Goal: Task Accomplishment & Management: Manage account settings

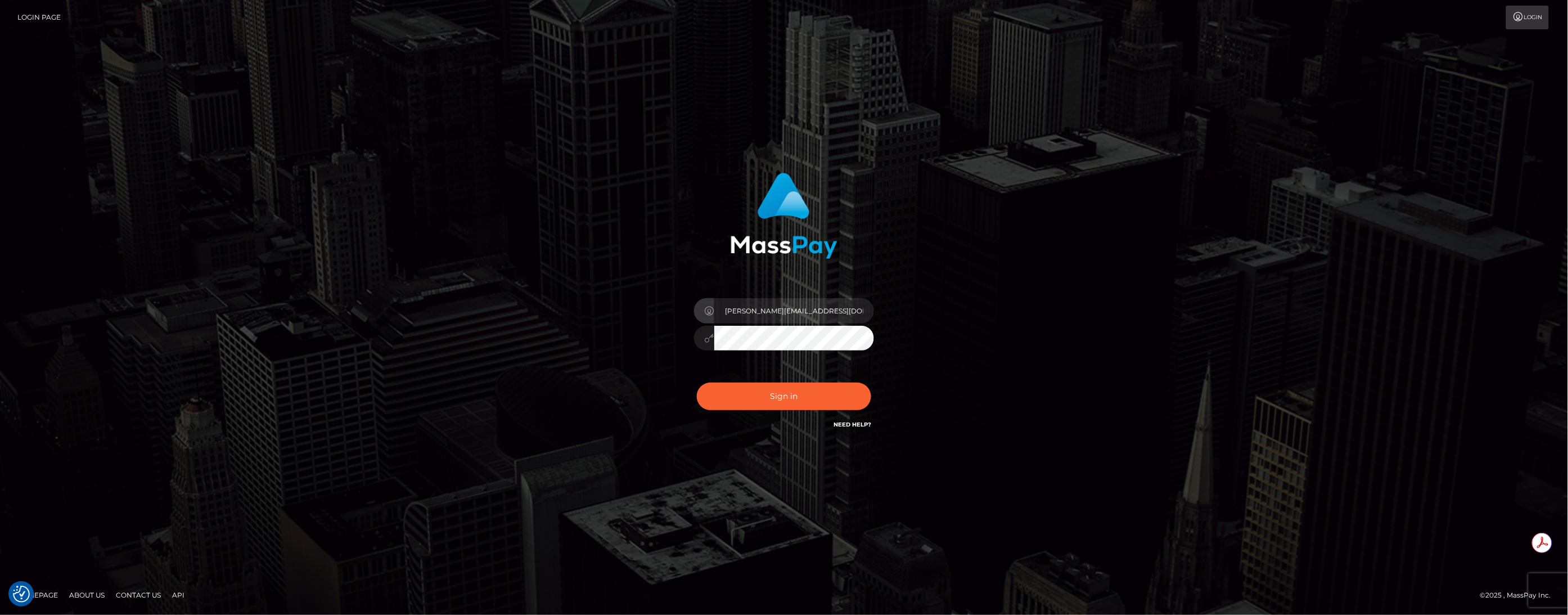
click at [808, 317] on input "brent@masspay.io" at bounding box center [795, 311] width 160 height 25
type input "brentg"
click at [766, 407] on button "Sign in" at bounding box center [784, 397] width 174 height 27
type input "brentg"
click at [795, 405] on button "Sign in" at bounding box center [784, 397] width 174 height 27
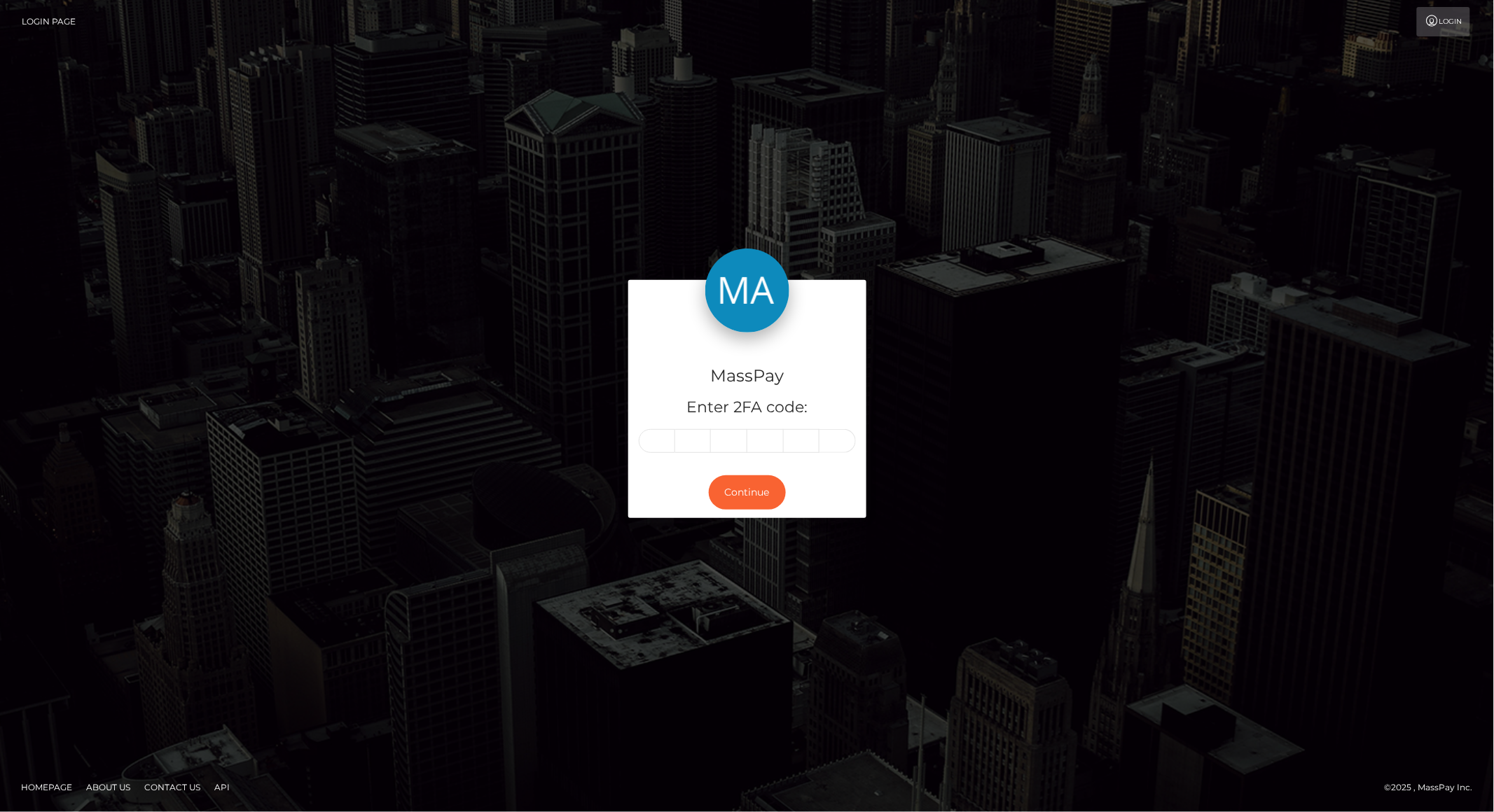
type input "7"
type input "0"
type input "8"
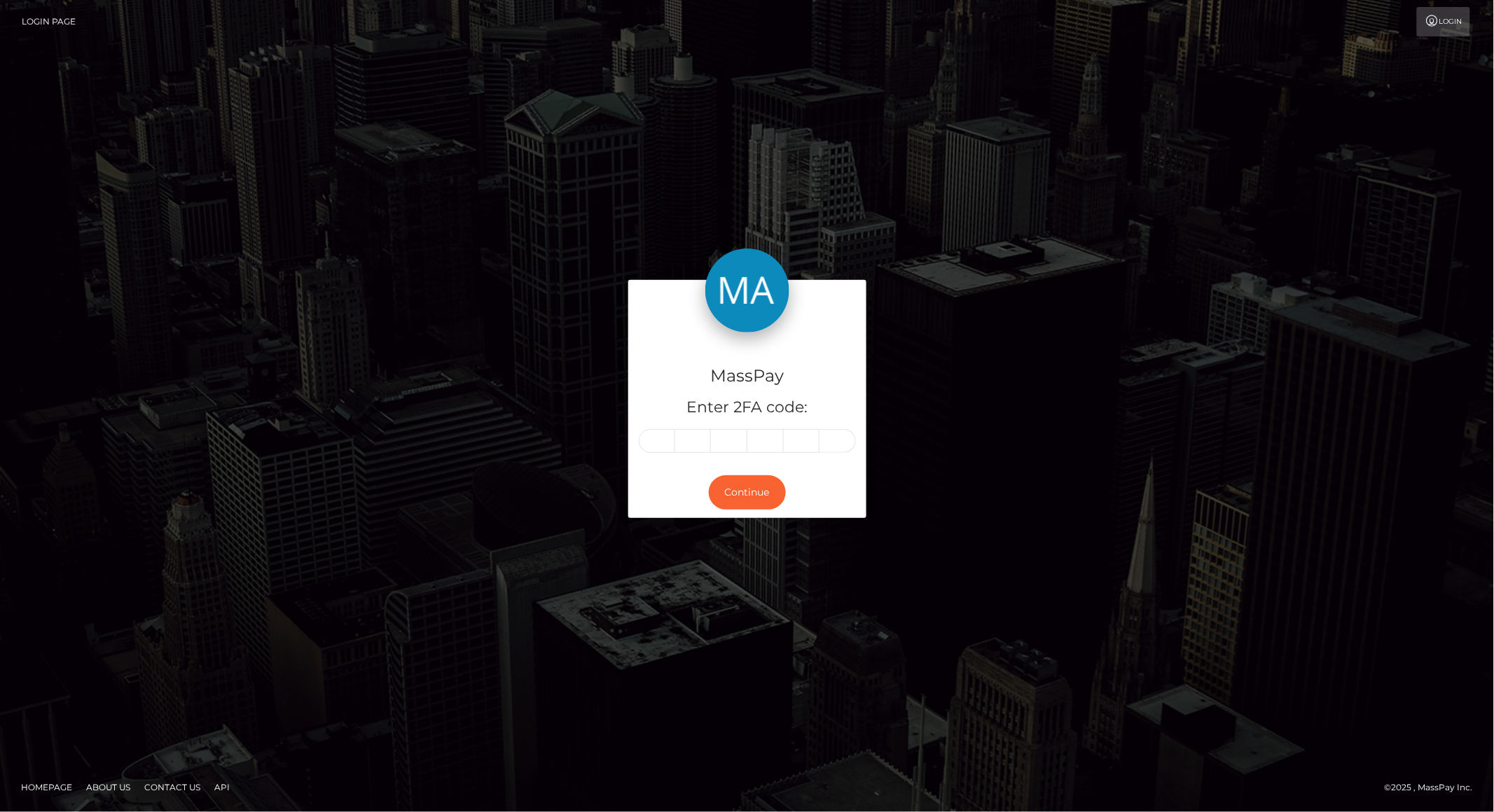
type input "7"
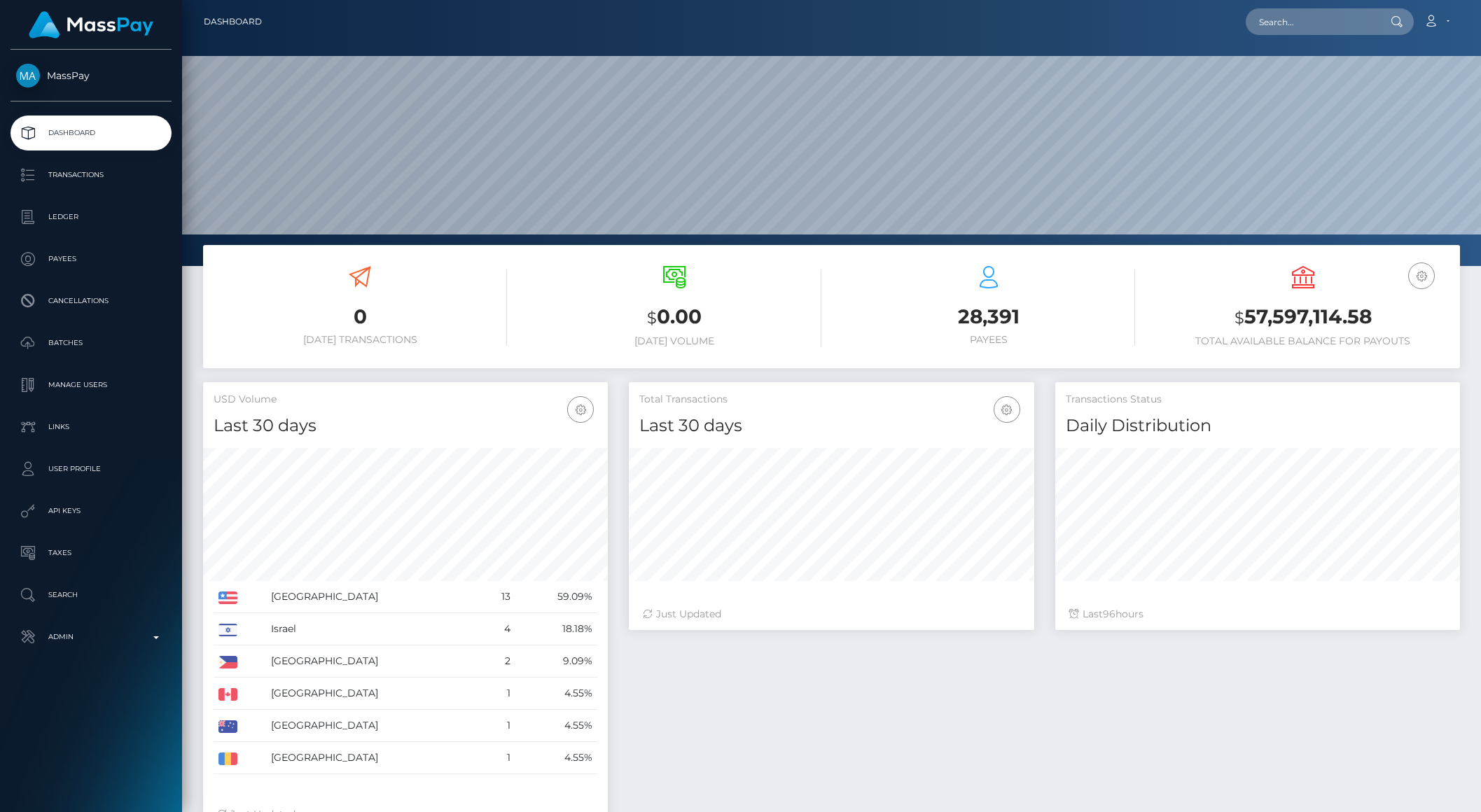
scroll to position [247, 404]
click at [1293, 22] on input "text" at bounding box center [1311, 22] width 132 height 27
paste input "[EMAIL_ADDRESS][DOMAIN_NAME]"
type input "[EMAIL_ADDRESS][DOMAIN_NAME]"
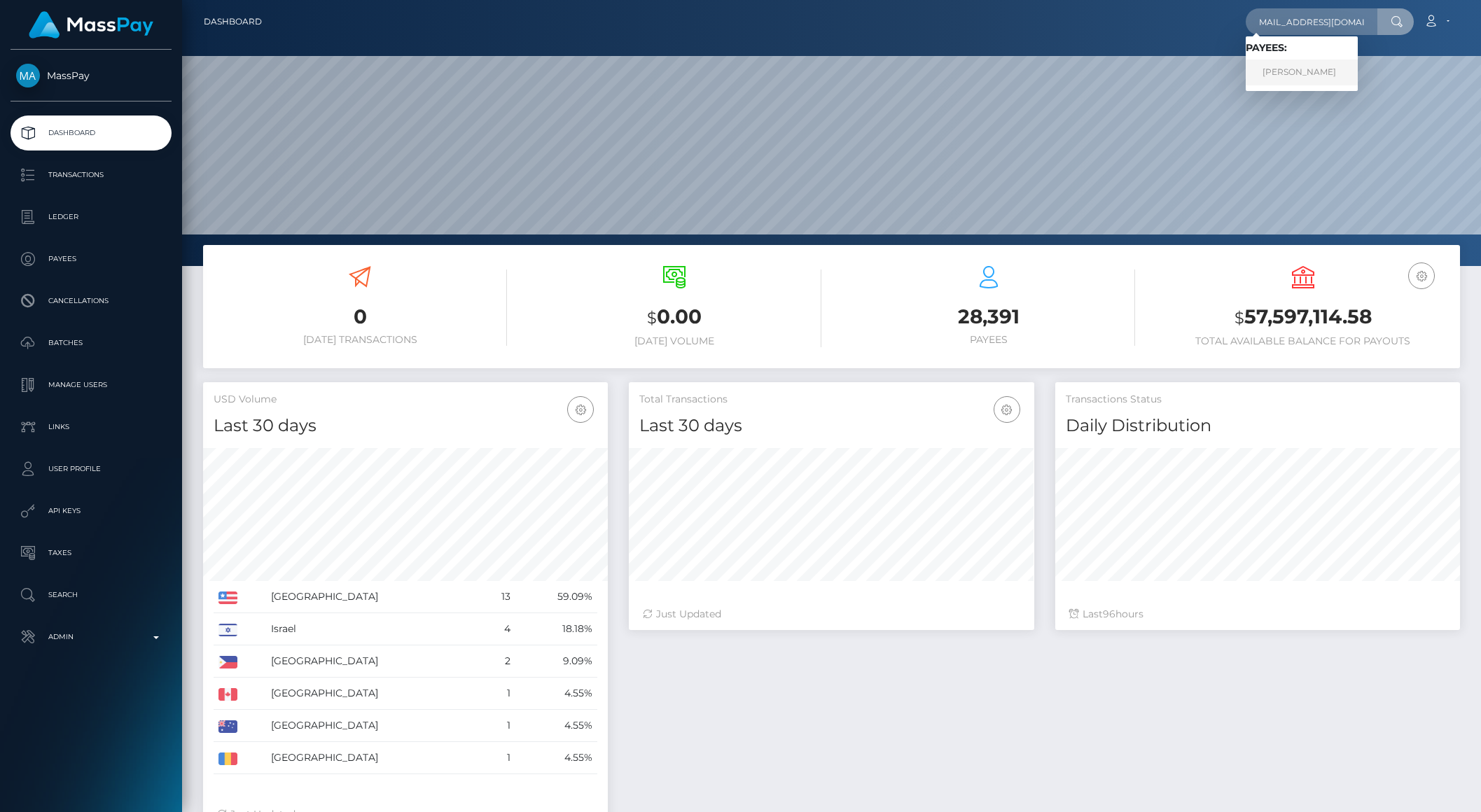
click at [1304, 65] on link "[PERSON_NAME]" at bounding box center [1302, 72] width 112 height 26
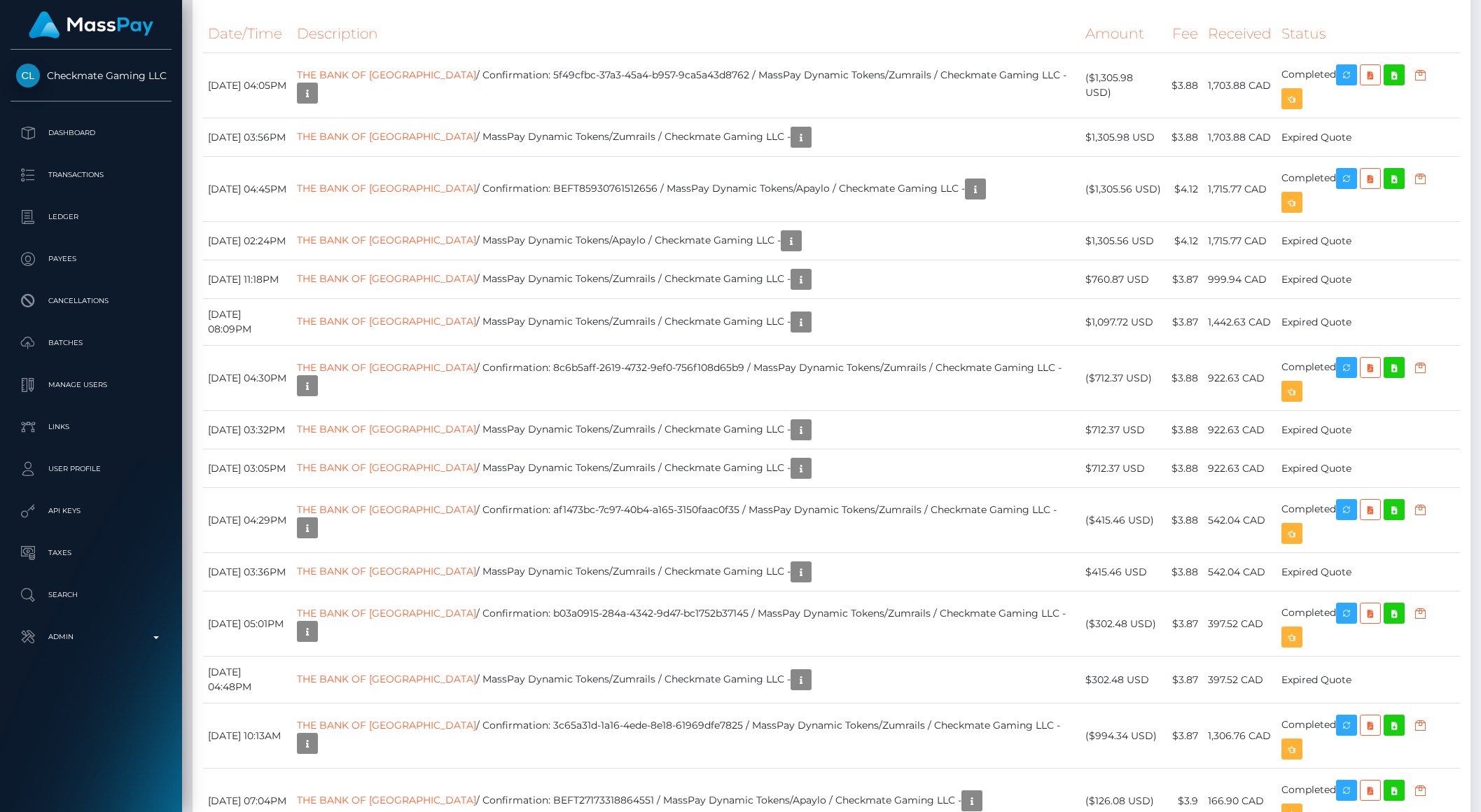
scroll to position [2104, 0]
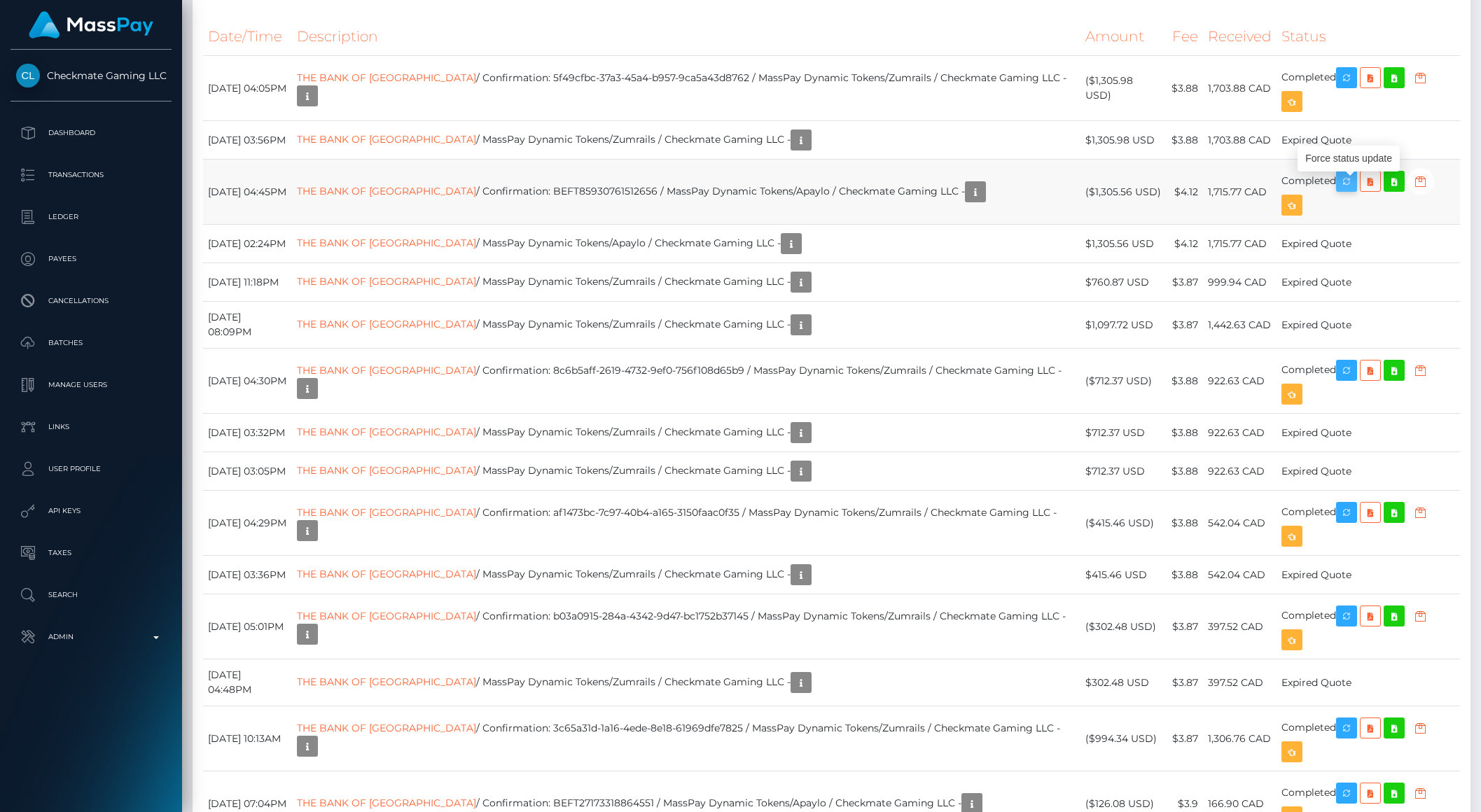
click at [1346, 190] on icon "button" at bounding box center [1346, 182] width 17 height 17
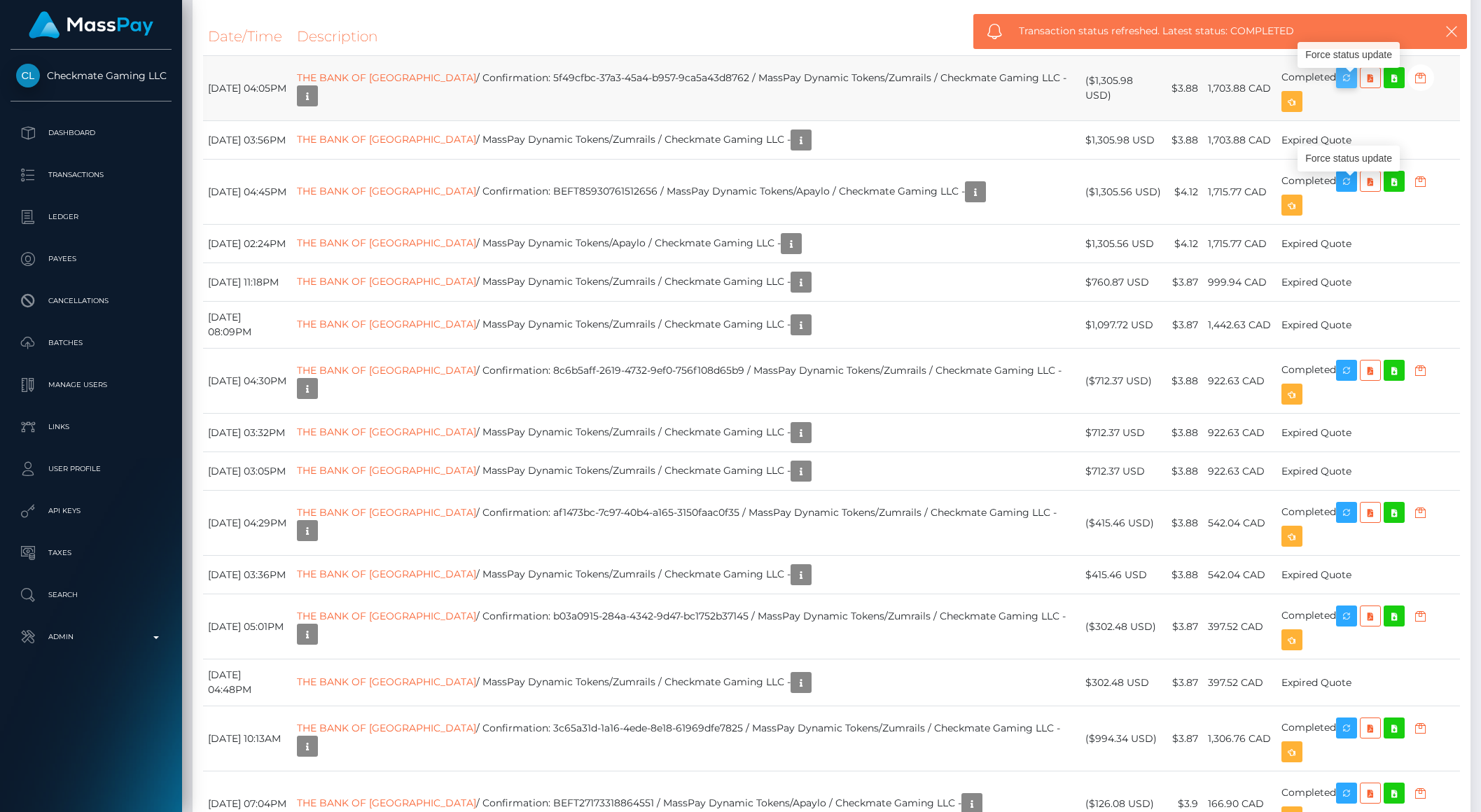
click at [1348, 87] on icon "button" at bounding box center [1346, 78] width 17 height 17
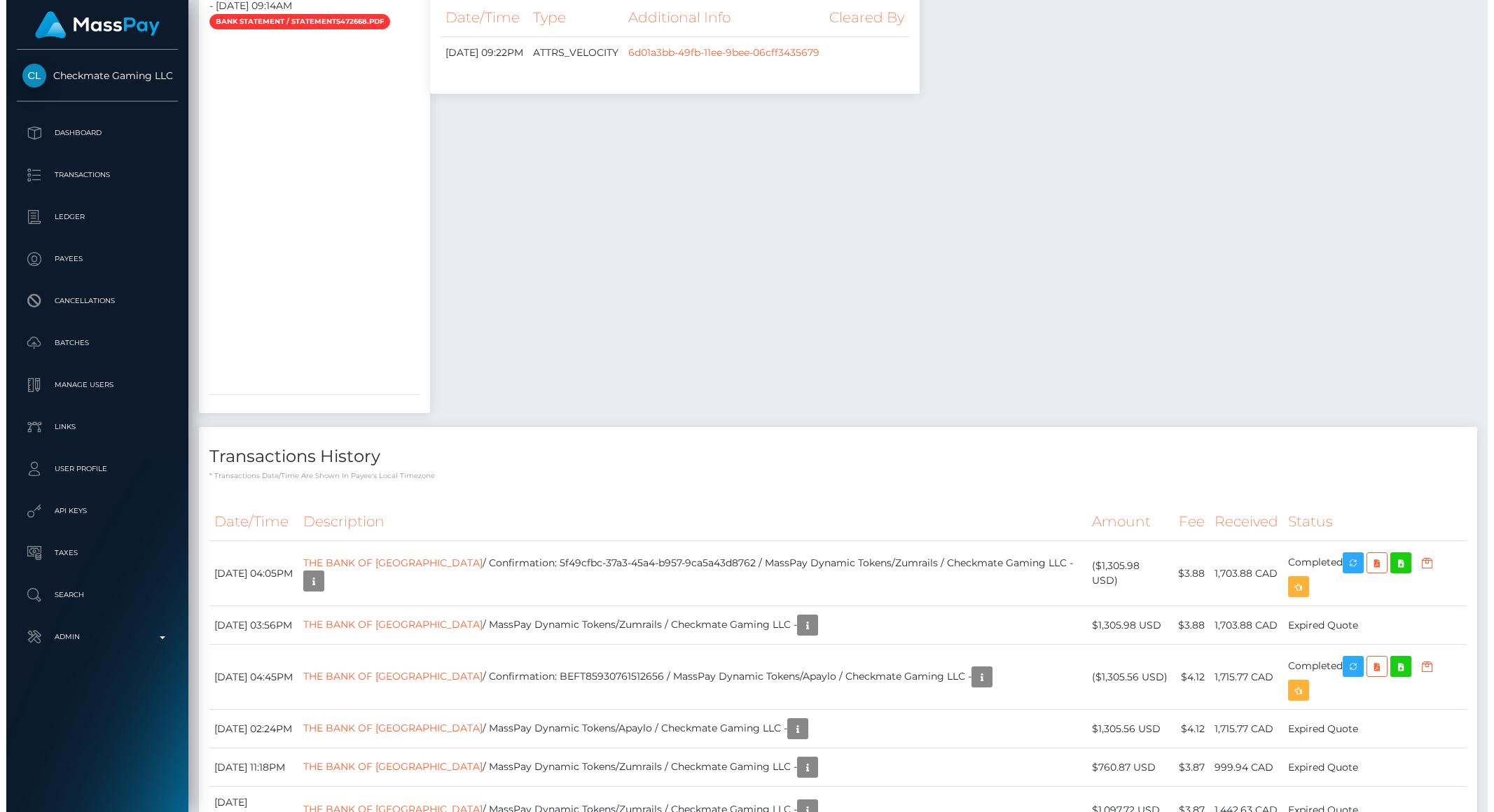
scroll to position [1695, 0]
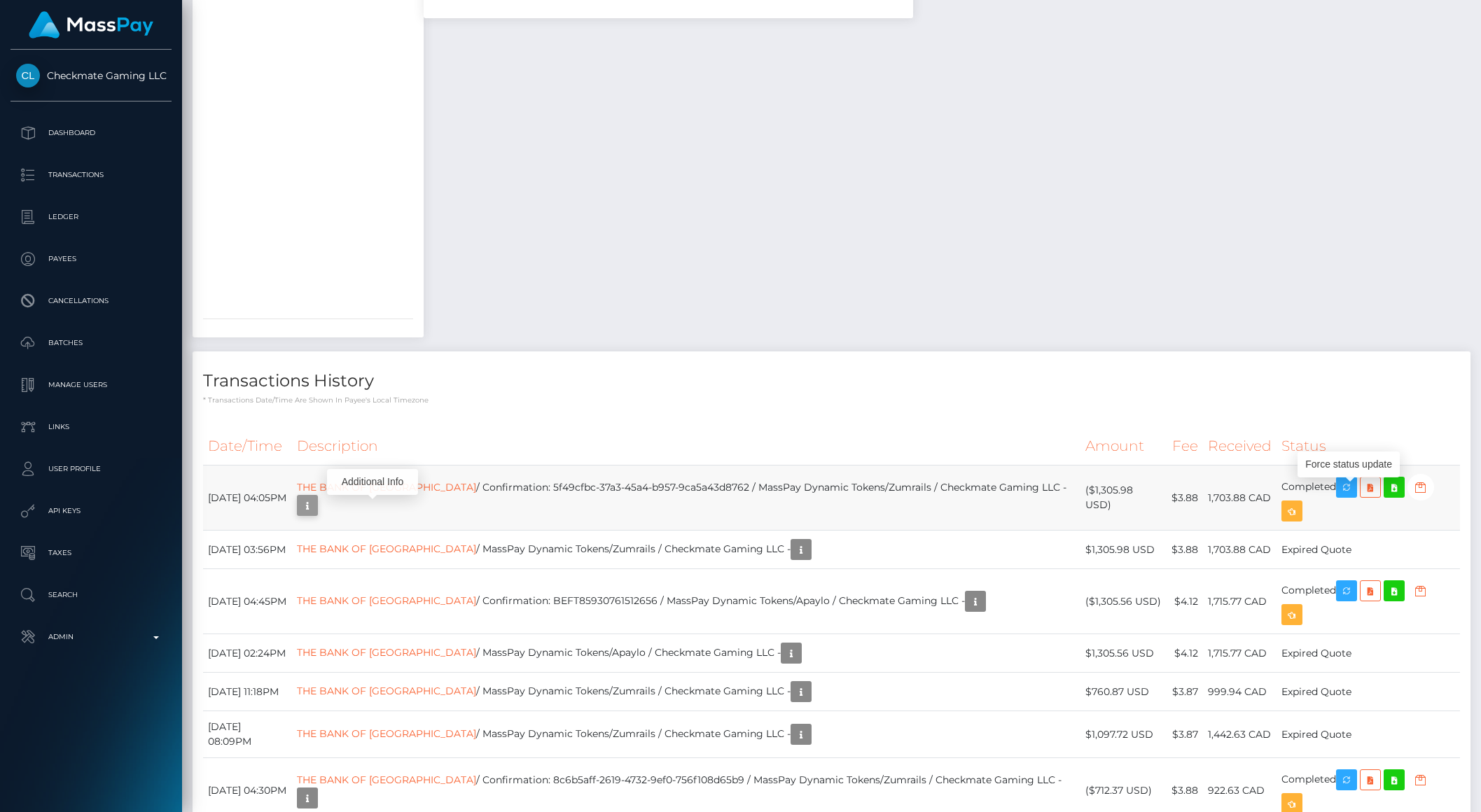
click at [316, 514] on icon "button" at bounding box center [308, 506] width 17 height 17
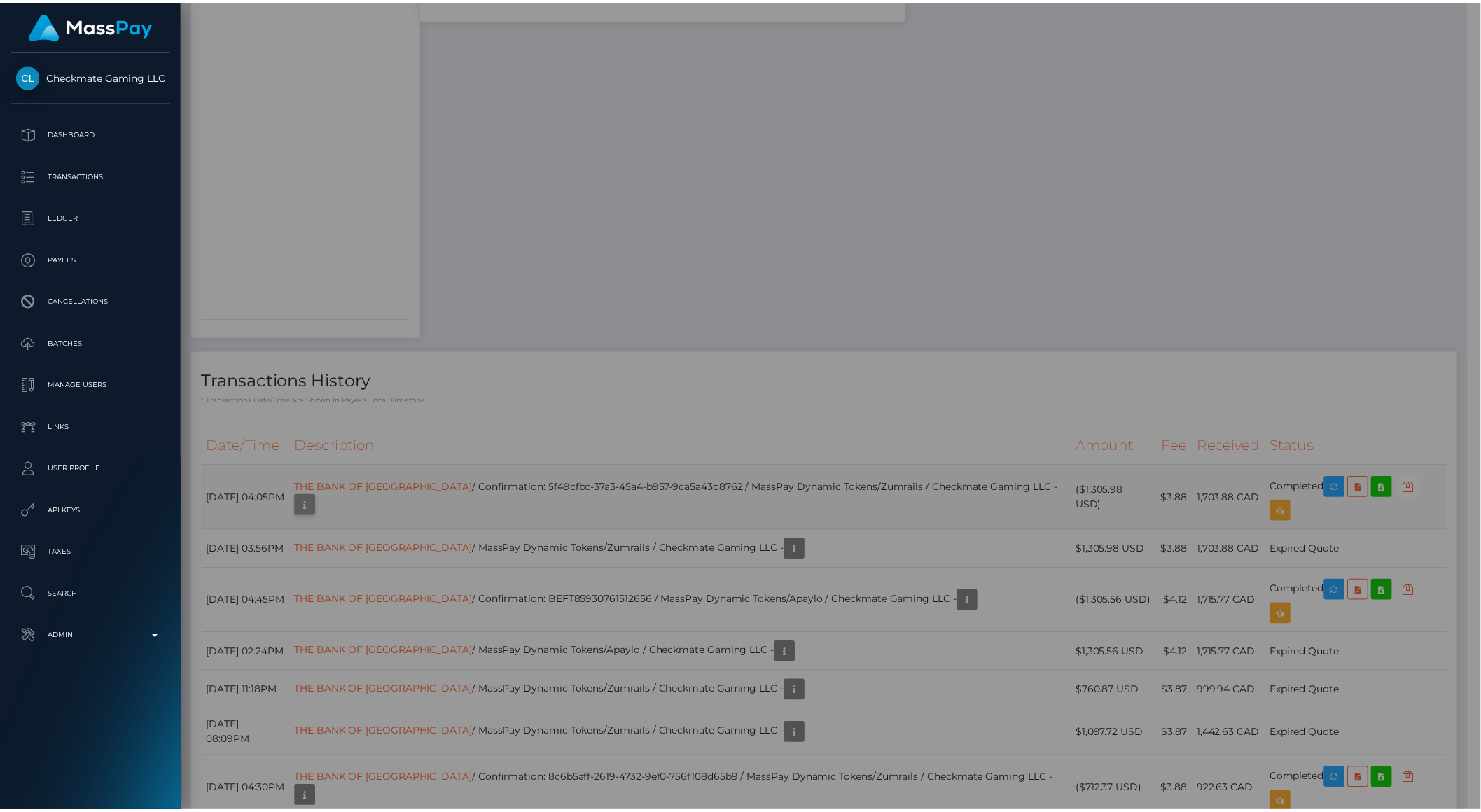
scroll to position [700020, 699817]
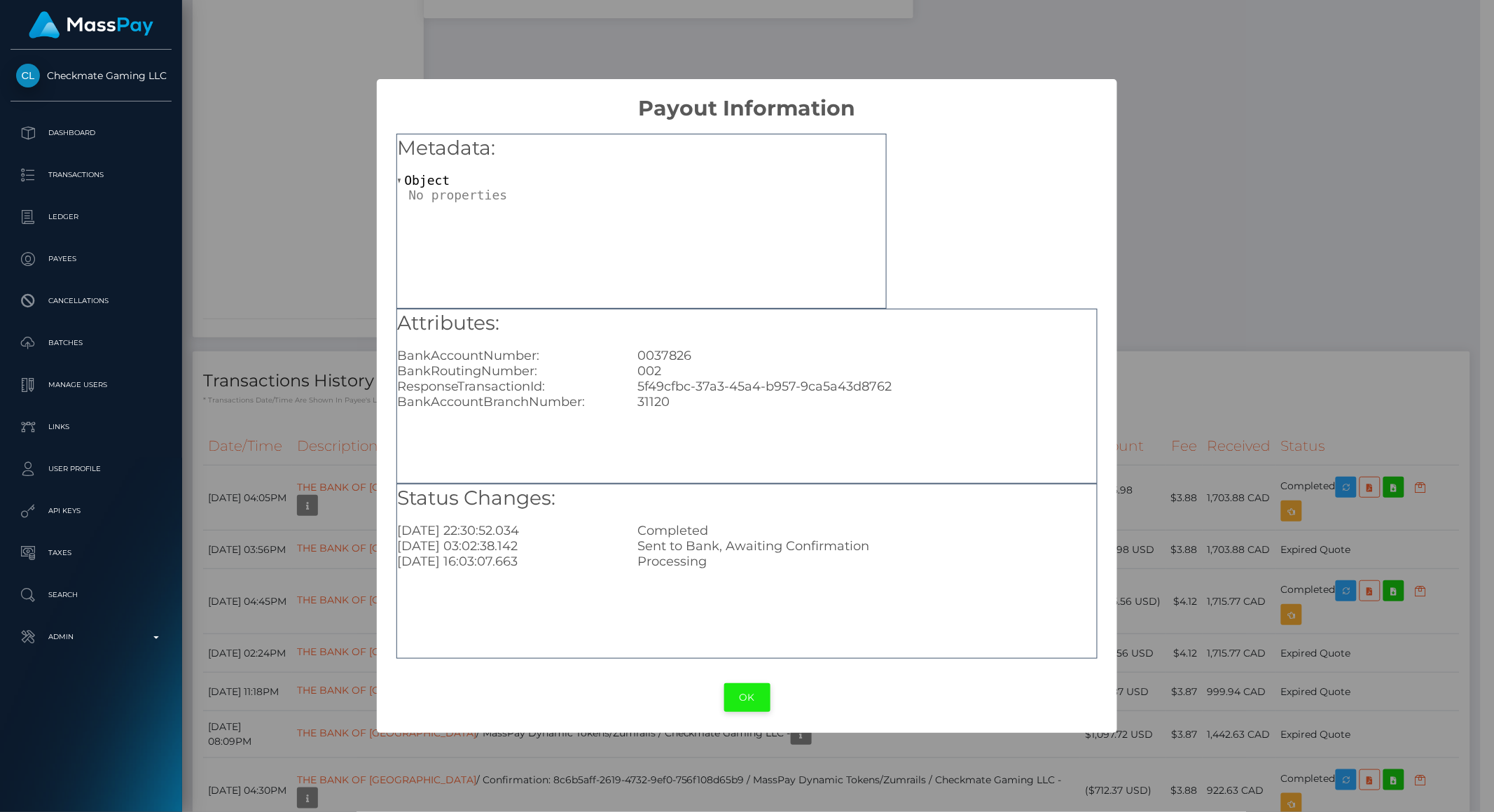
click at [752, 697] on button "OK" at bounding box center [747, 697] width 46 height 28
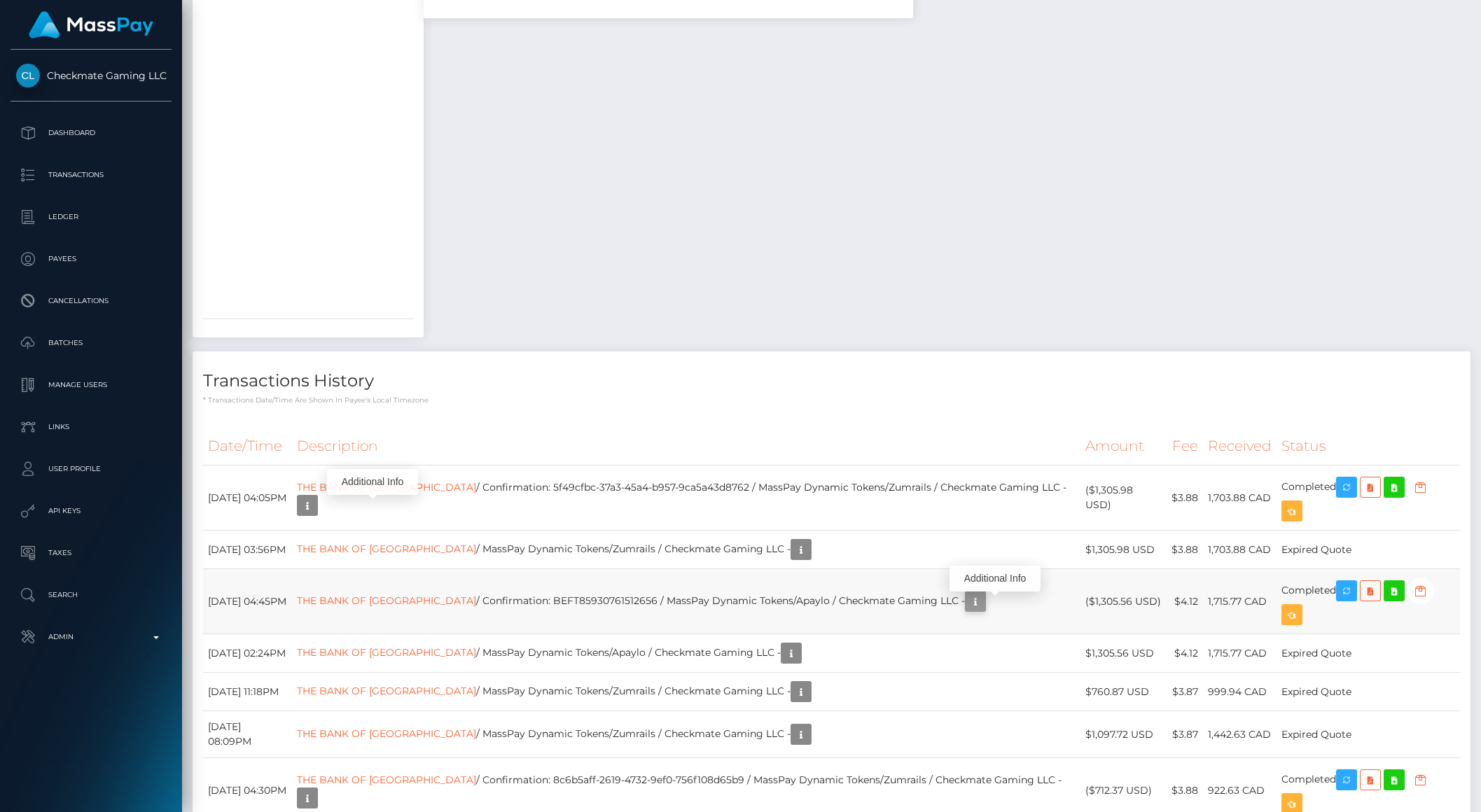
click at [984, 607] on icon "button" at bounding box center [976, 602] width 17 height 17
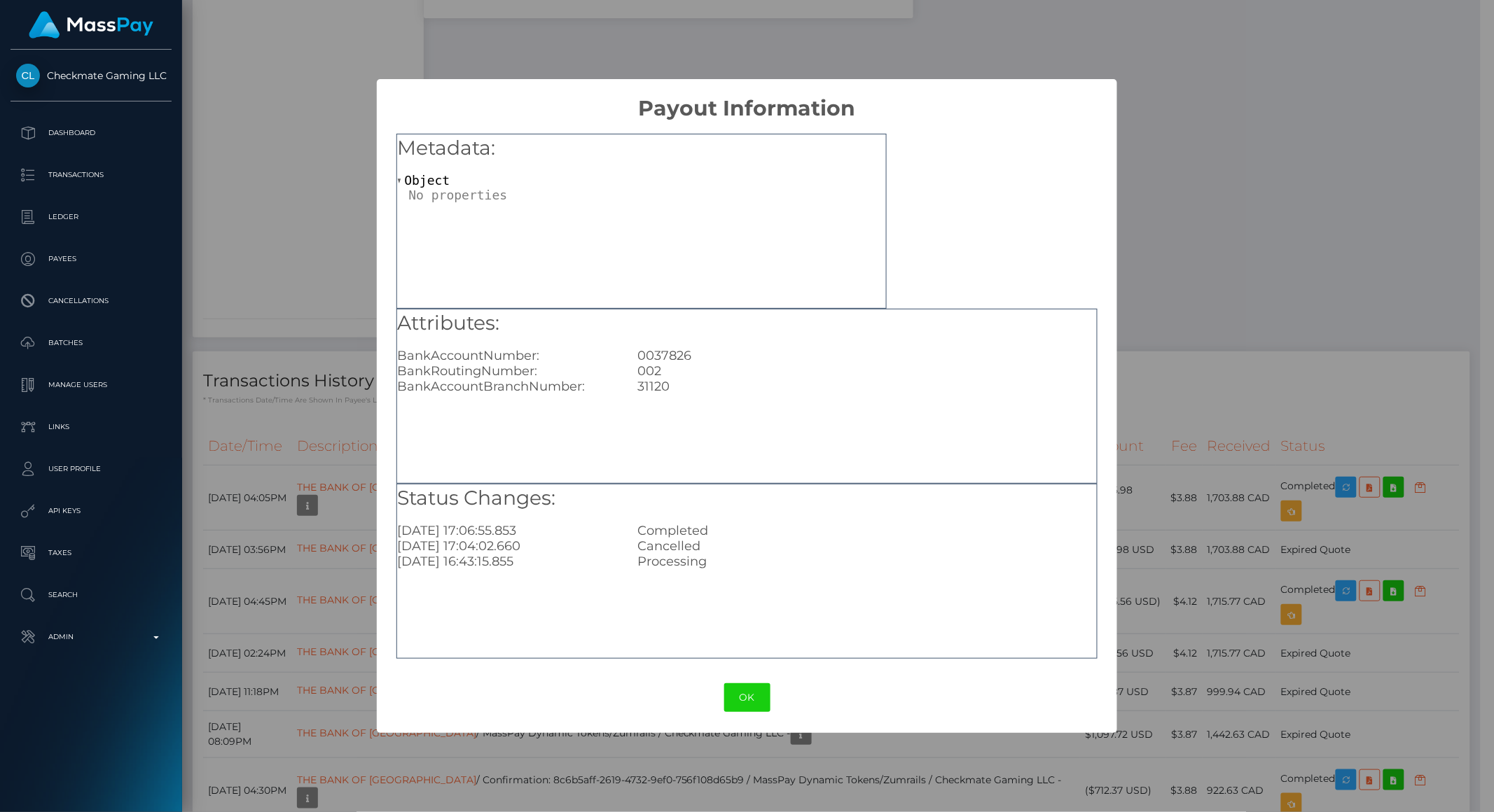
click at [301, 425] on div "× Payout Information Metadata: Object Attributes: BankAccountNumber: 0037826 Ba…" at bounding box center [747, 406] width 1494 height 812
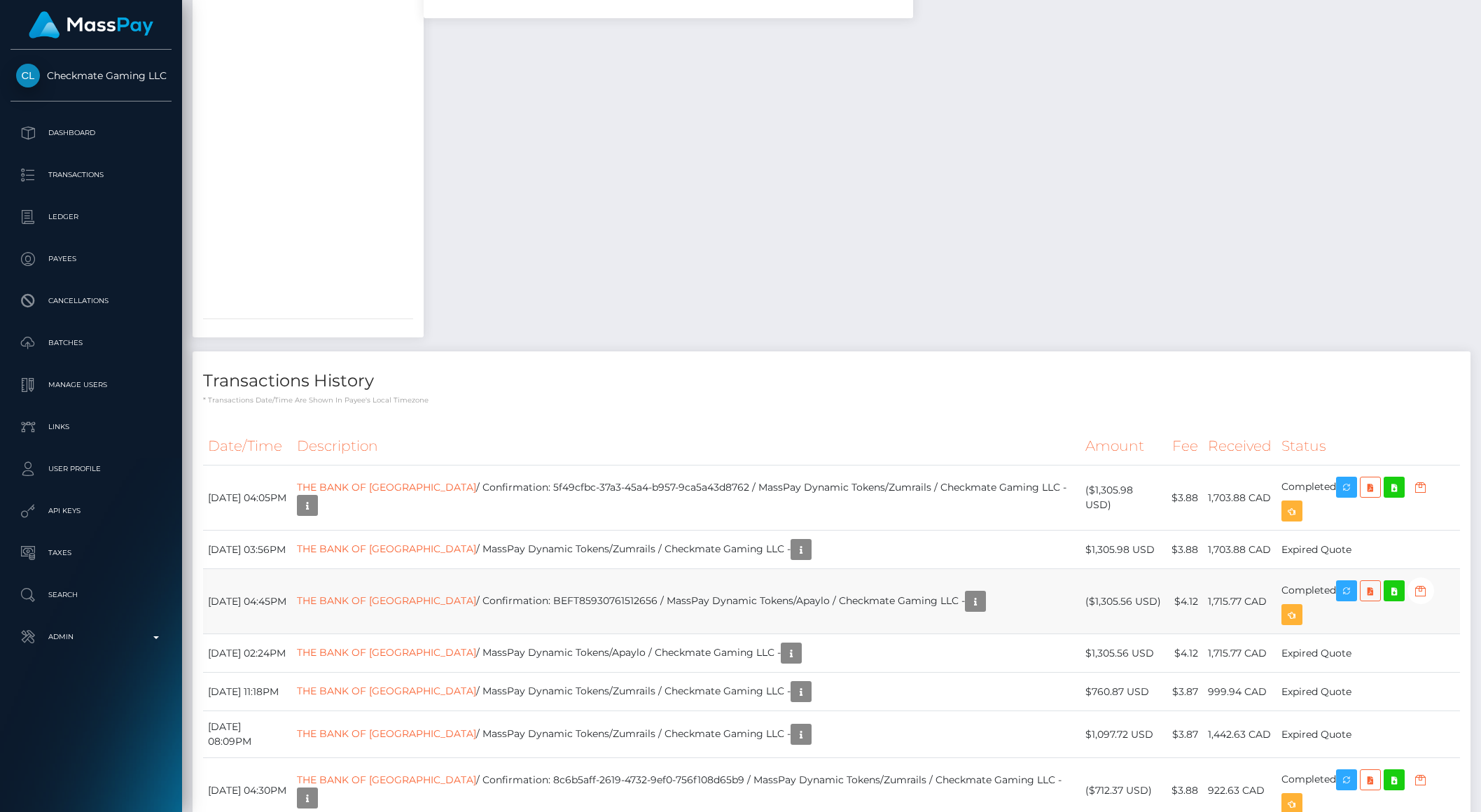
drag, startPoint x: 1142, startPoint y: 601, endPoint x: 1129, endPoint y: 600, distance: 13.0
click at [1129, 600] on td "($1,305.56 USD)" at bounding box center [1123, 602] width 85 height 65
click at [1139, 603] on td "($1,305.56 USD)" at bounding box center [1123, 602] width 85 height 65
click at [596, 599] on td "THE BANK OF NOVA SCOTIA / Confirmation: BEFT85930761512656 / MassPay Dynamic To…" at bounding box center [686, 602] width 788 height 65
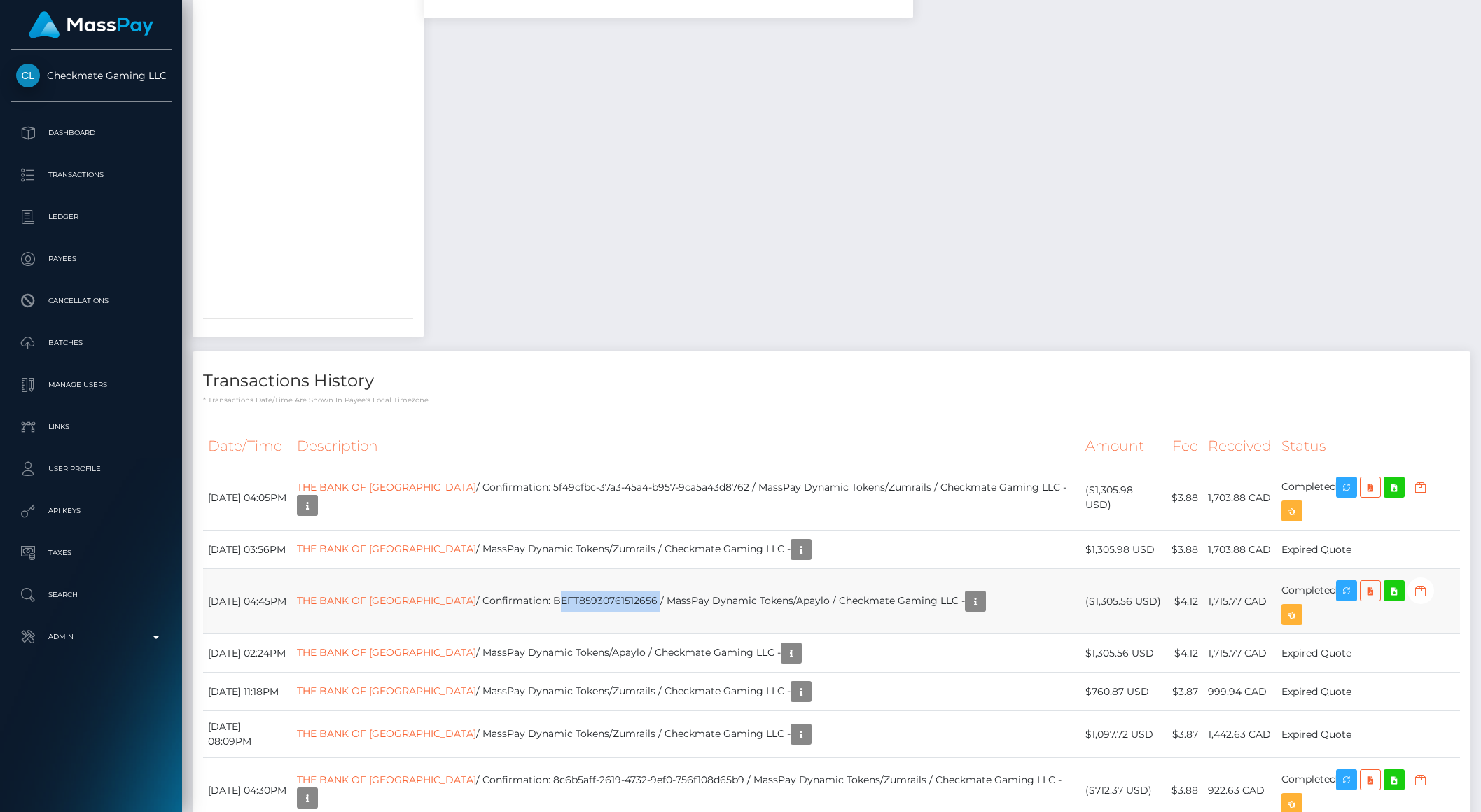
copy td "BEFT85930761512656"
click at [109, 640] on p "Admin" at bounding box center [91, 637] width 150 height 21
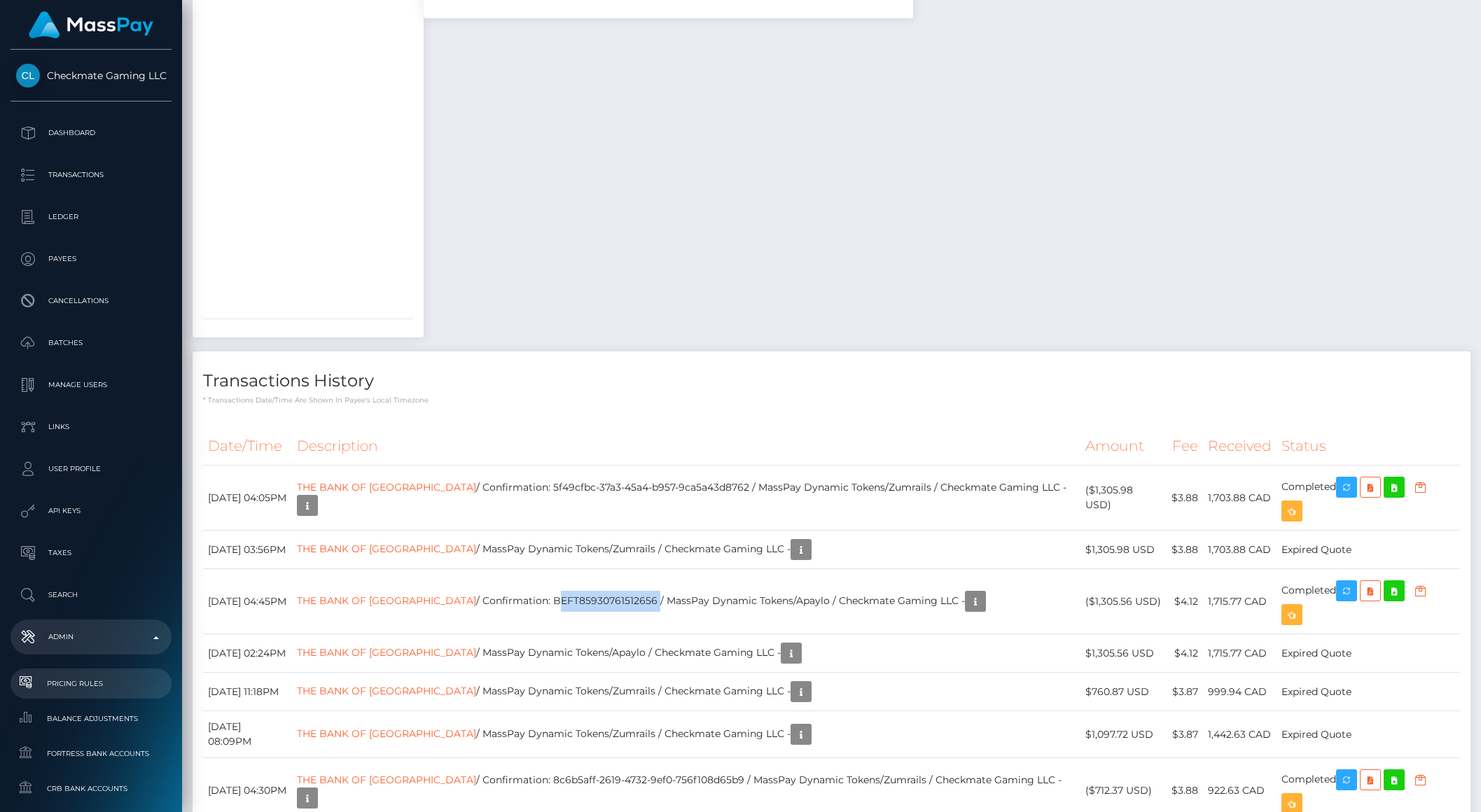
scroll to position [4, 0]
click at [100, 713] on span "Balance Adjustments" at bounding box center [91, 714] width 150 height 16
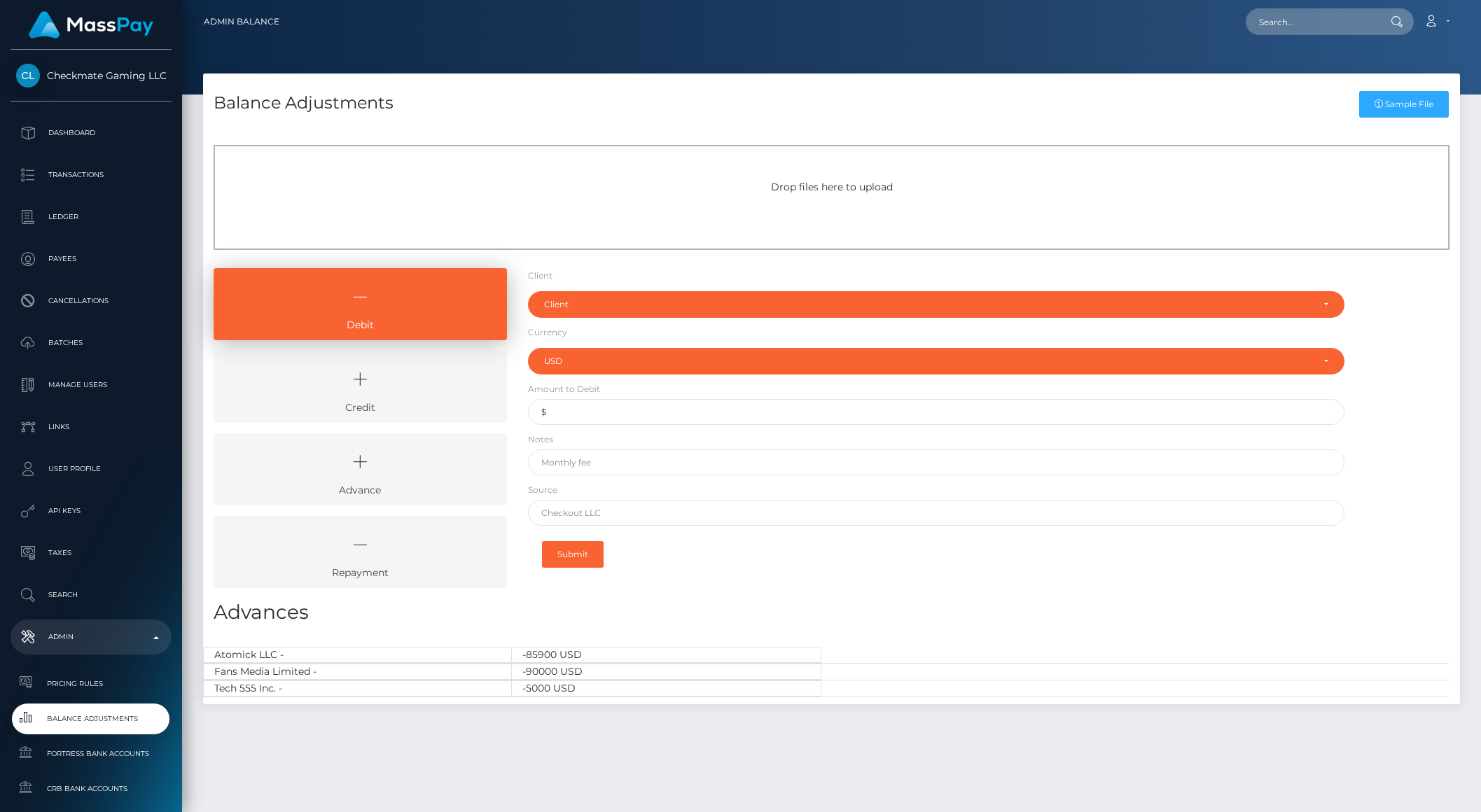
select select "USD"
click at [340, 375] on icon at bounding box center [360, 379] width 262 height 42
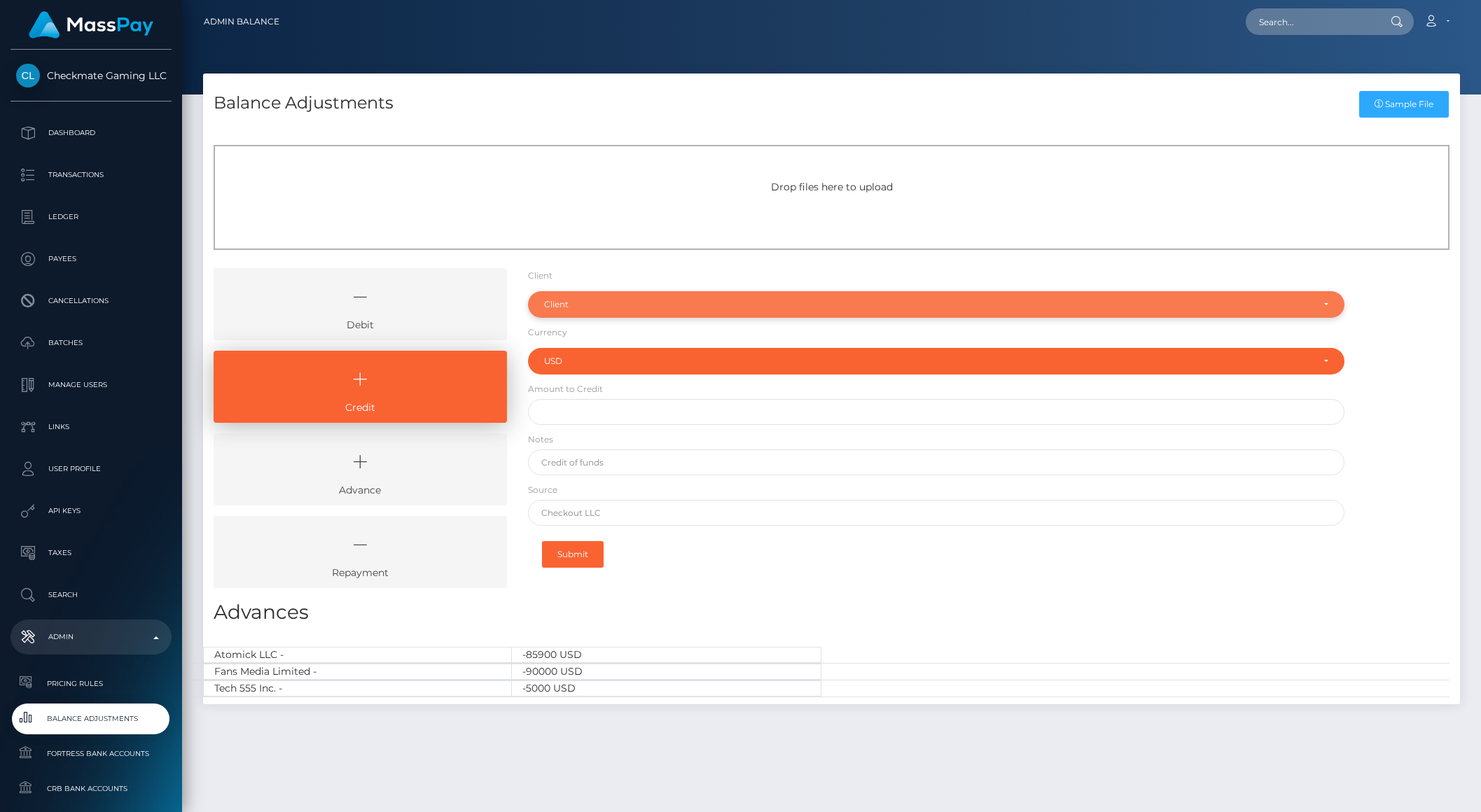
click at [620, 307] on div "Client" at bounding box center [928, 305] width 768 height 11
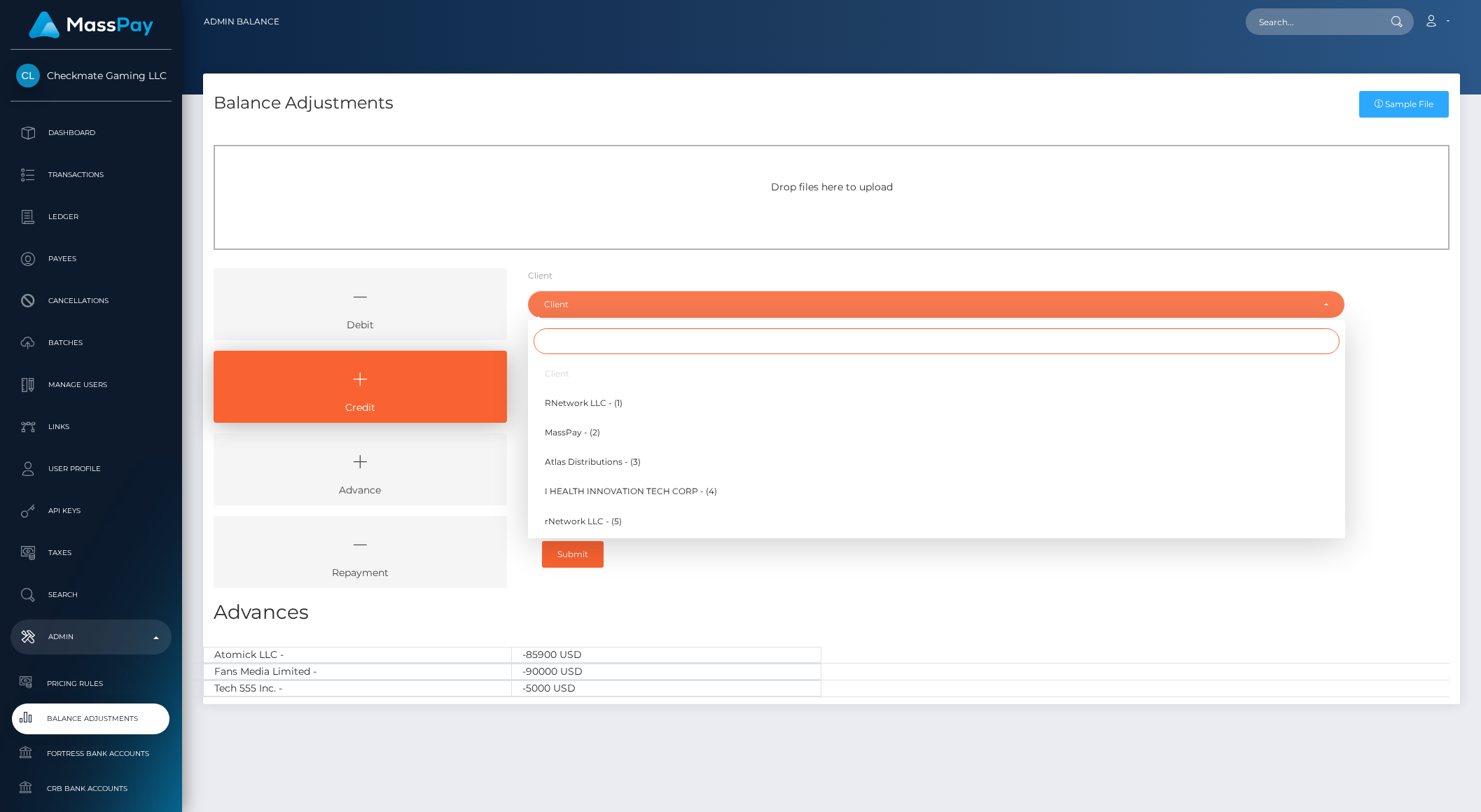
click at [597, 347] on input "Search" at bounding box center [936, 341] width 806 height 26
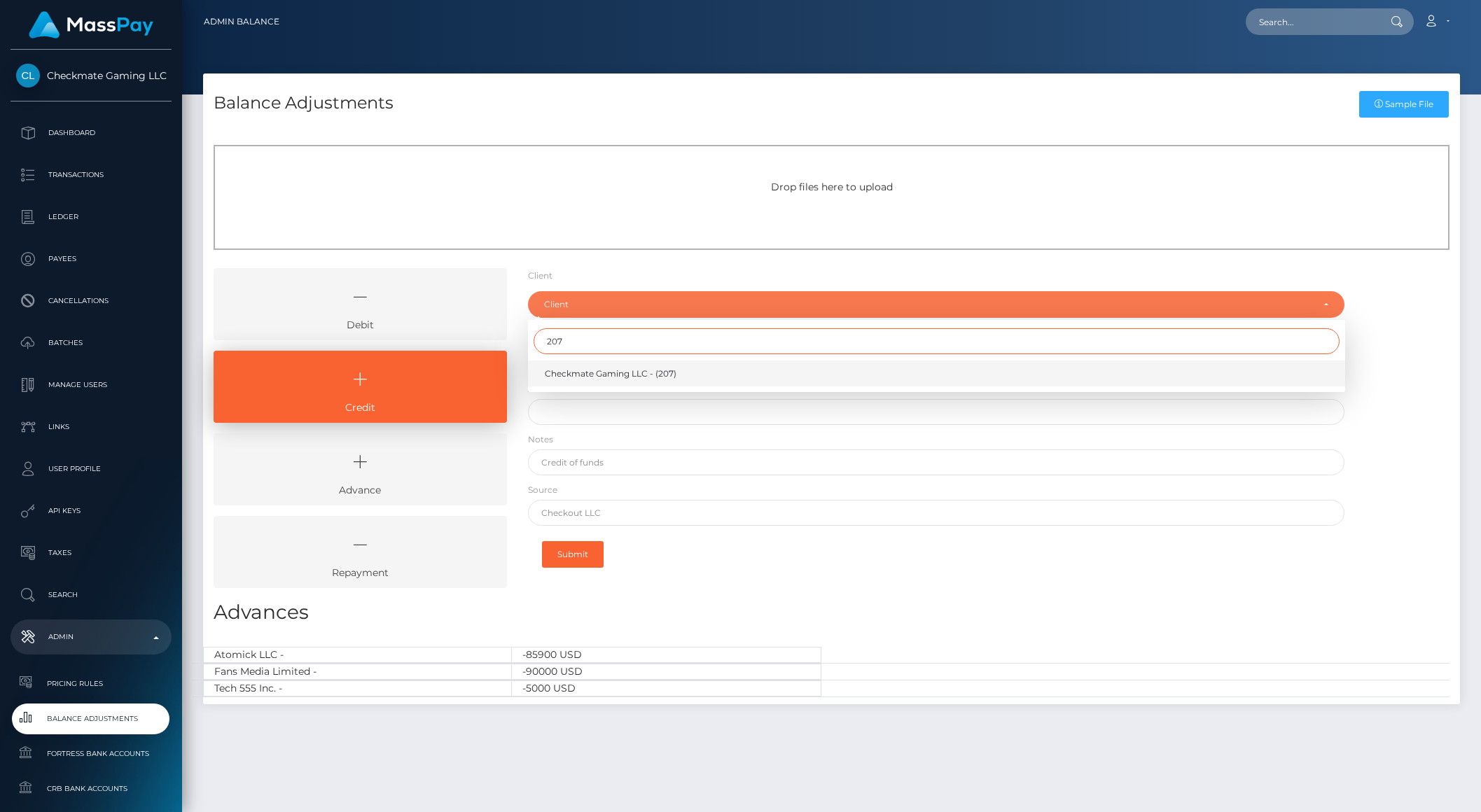
type input "207"
click at [594, 374] on span "Checkmate Gaming LLC - (207)" at bounding box center [610, 373] width 132 height 12
select select "207"
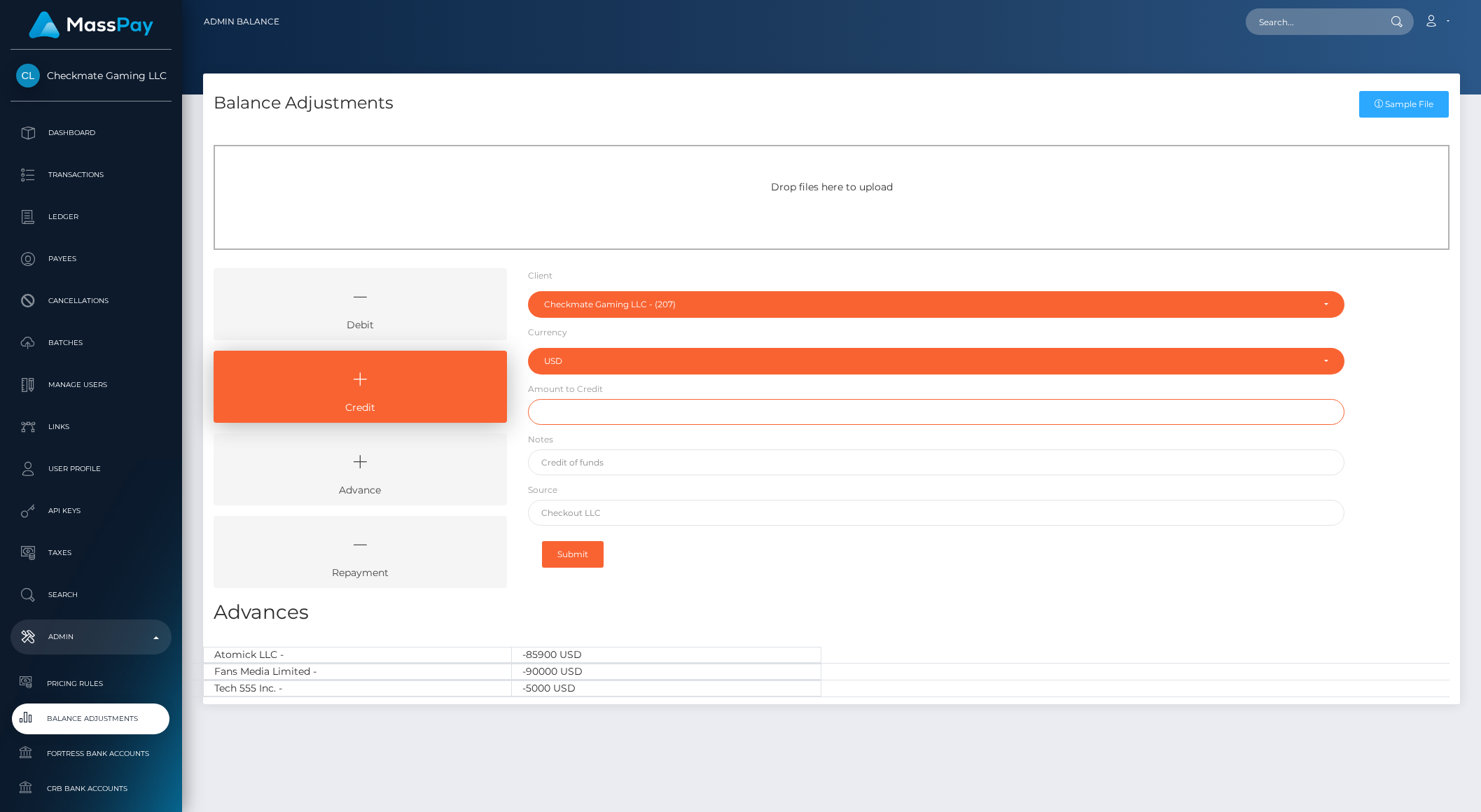
click at [597, 409] on input "text" at bounding box center [936, 411] width 817 height 26
type input "$1,309.68"
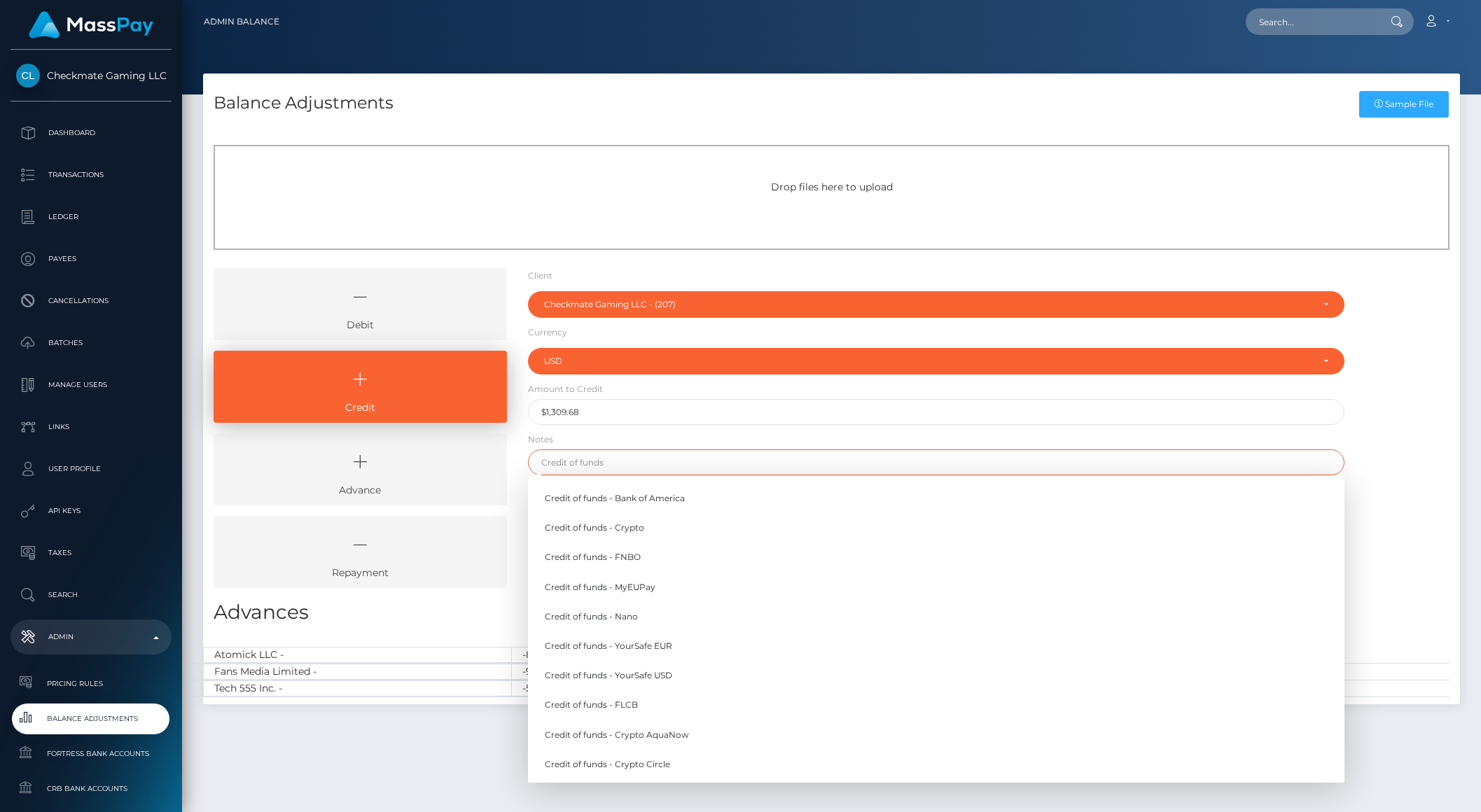
click at [613, 467] on input "text" at bounding box center [936, 461] width 817 height 26
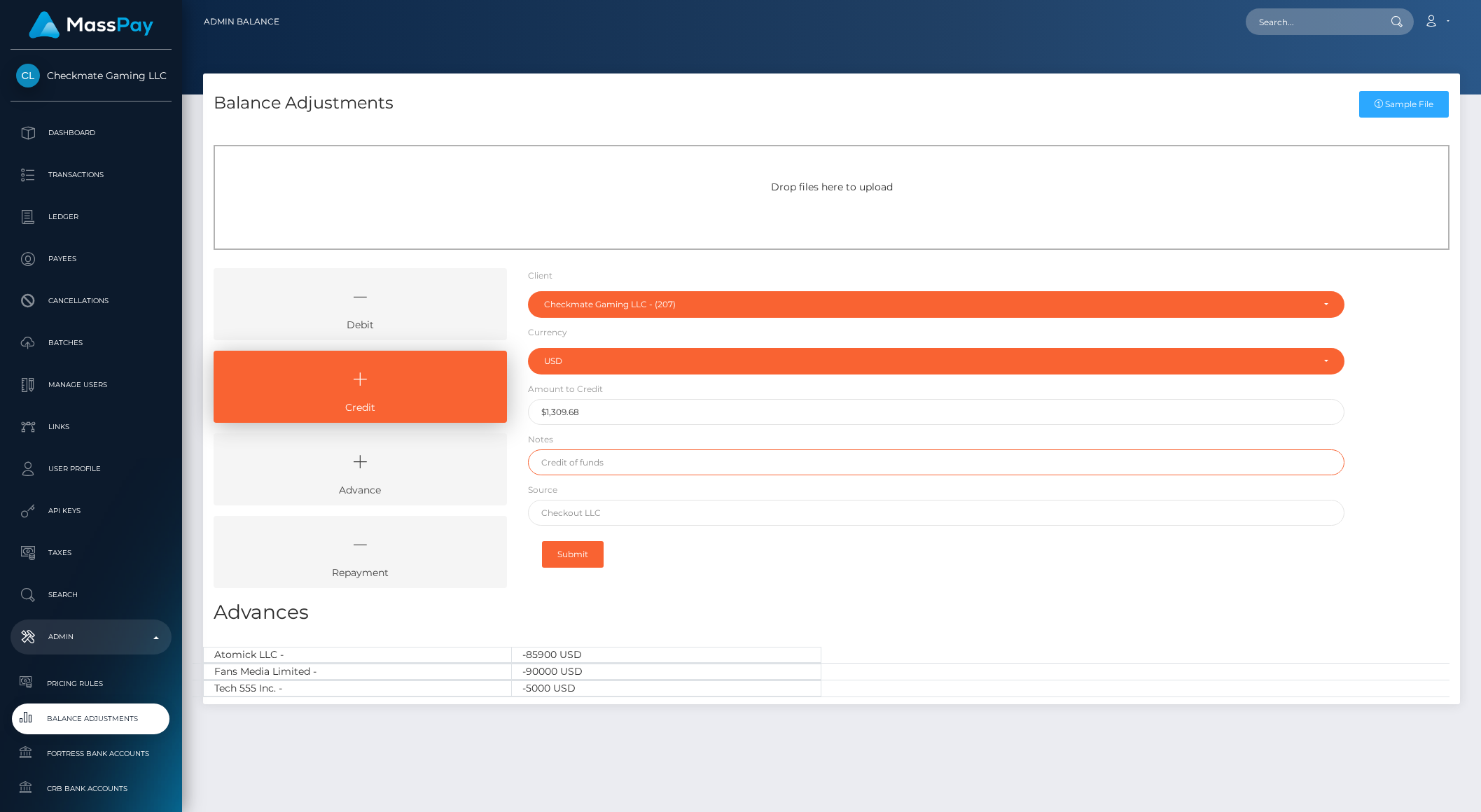
click at [620, 463] on input "text" at bounding box center [936, 461] width 817 height 26
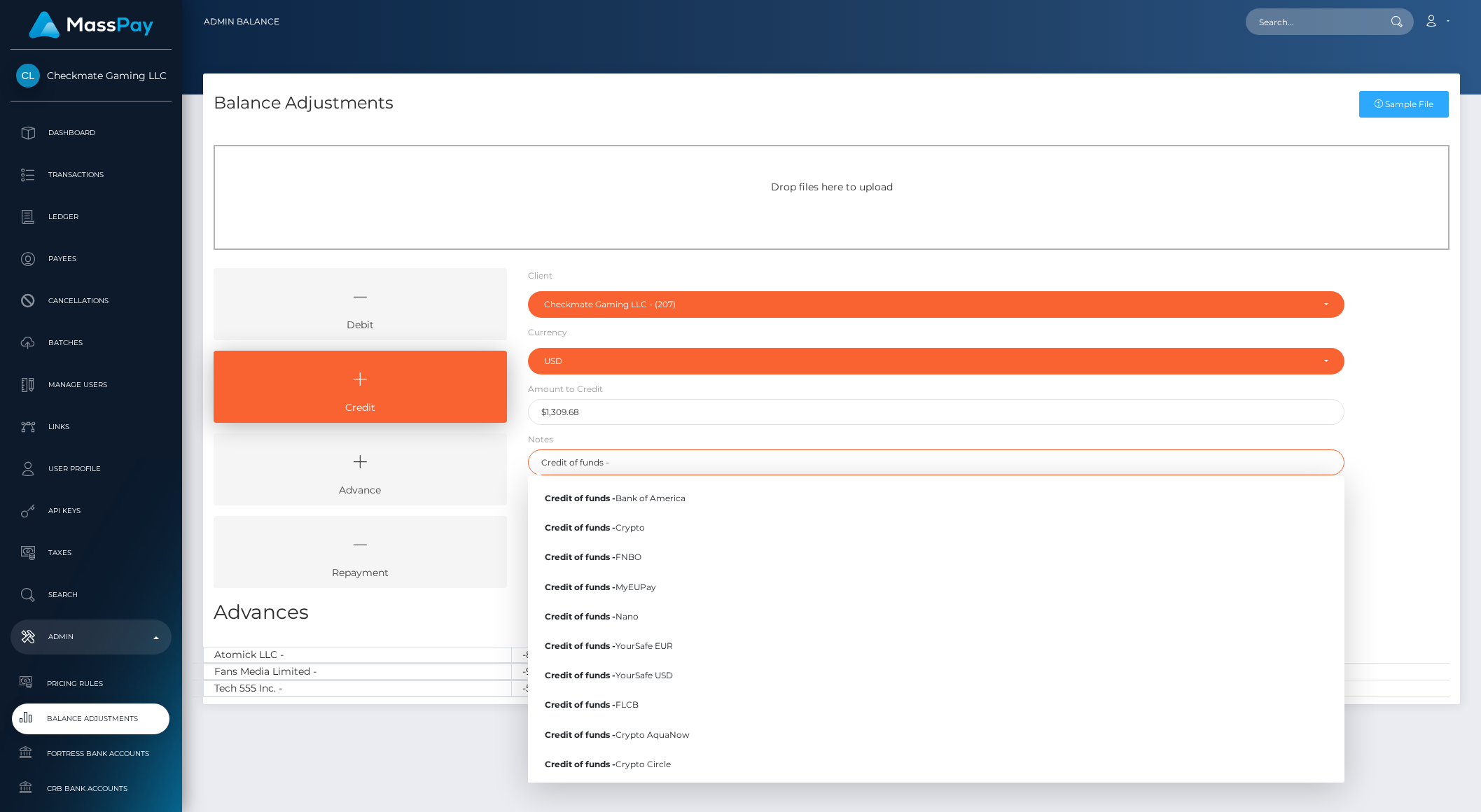
paste input "BEFT85930761512656"
type input "Credit of funds - BEFT85930761512656"
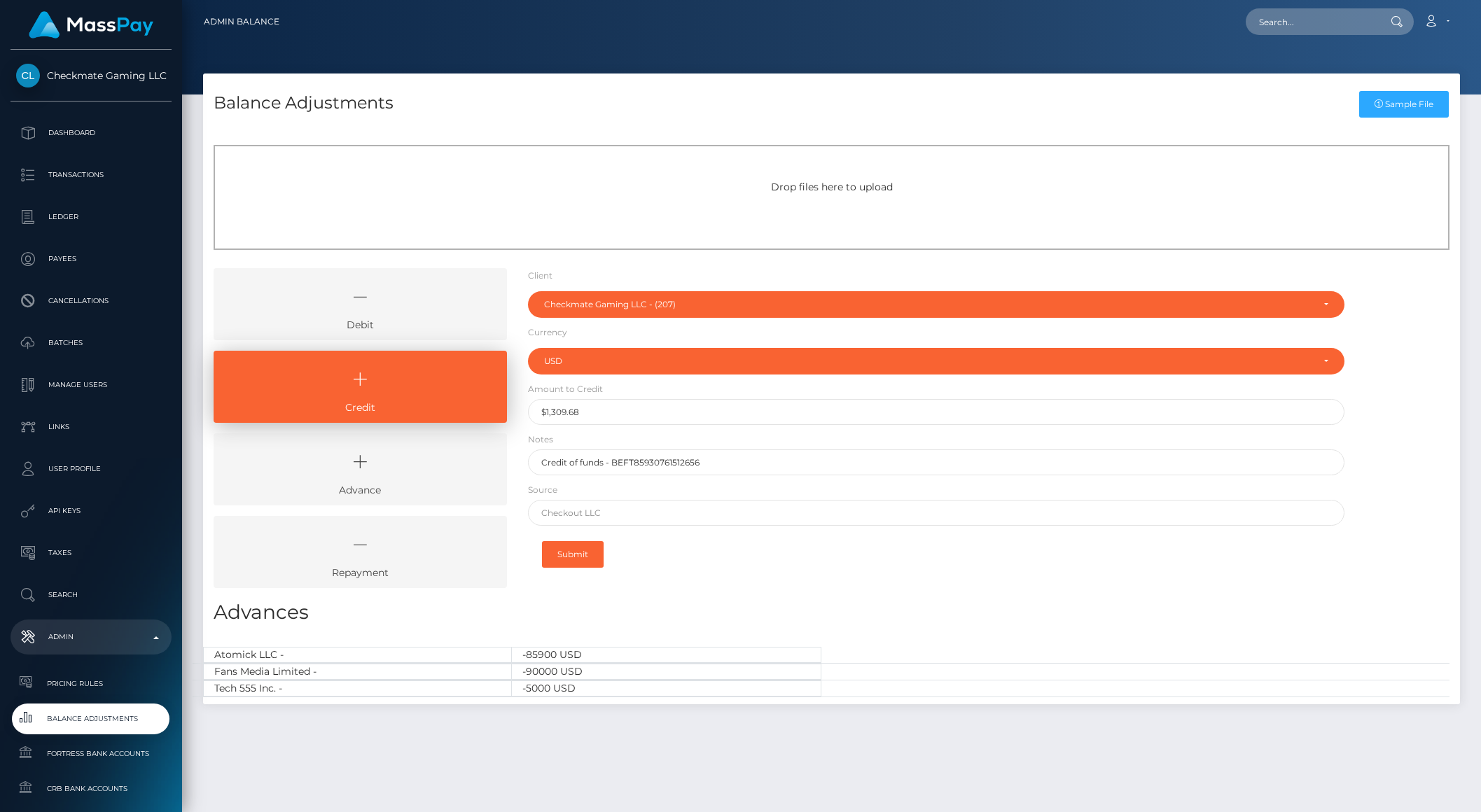
click at [733, 437] on form "Client Client RNetwork LLC - (1) MassPay - (2) Atlas Distributions - (3) I HEAL…" at bounding box center [936, 423] width 817 height 309
click at [653, 506] on input "text" at bounding box center [936, 513] width 817 height 26
type input "MassPay"
click at [591, 551] on button "Submit" at bounding box center [572, 554] width 62 height 27
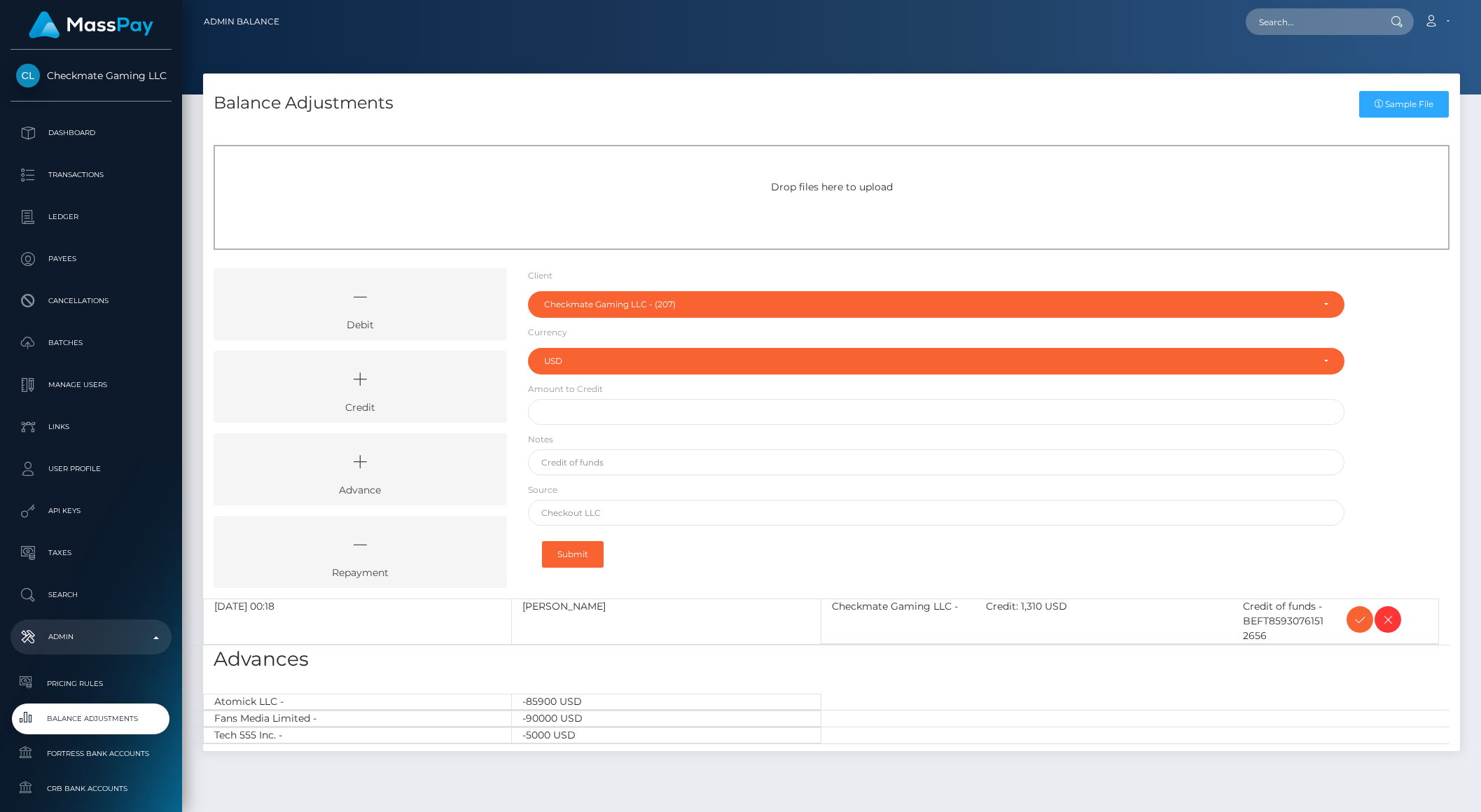
select select "207"
select select "USD"
click at [1360, 622] on icon at bounding box center [1360, 620] width 17 height 17
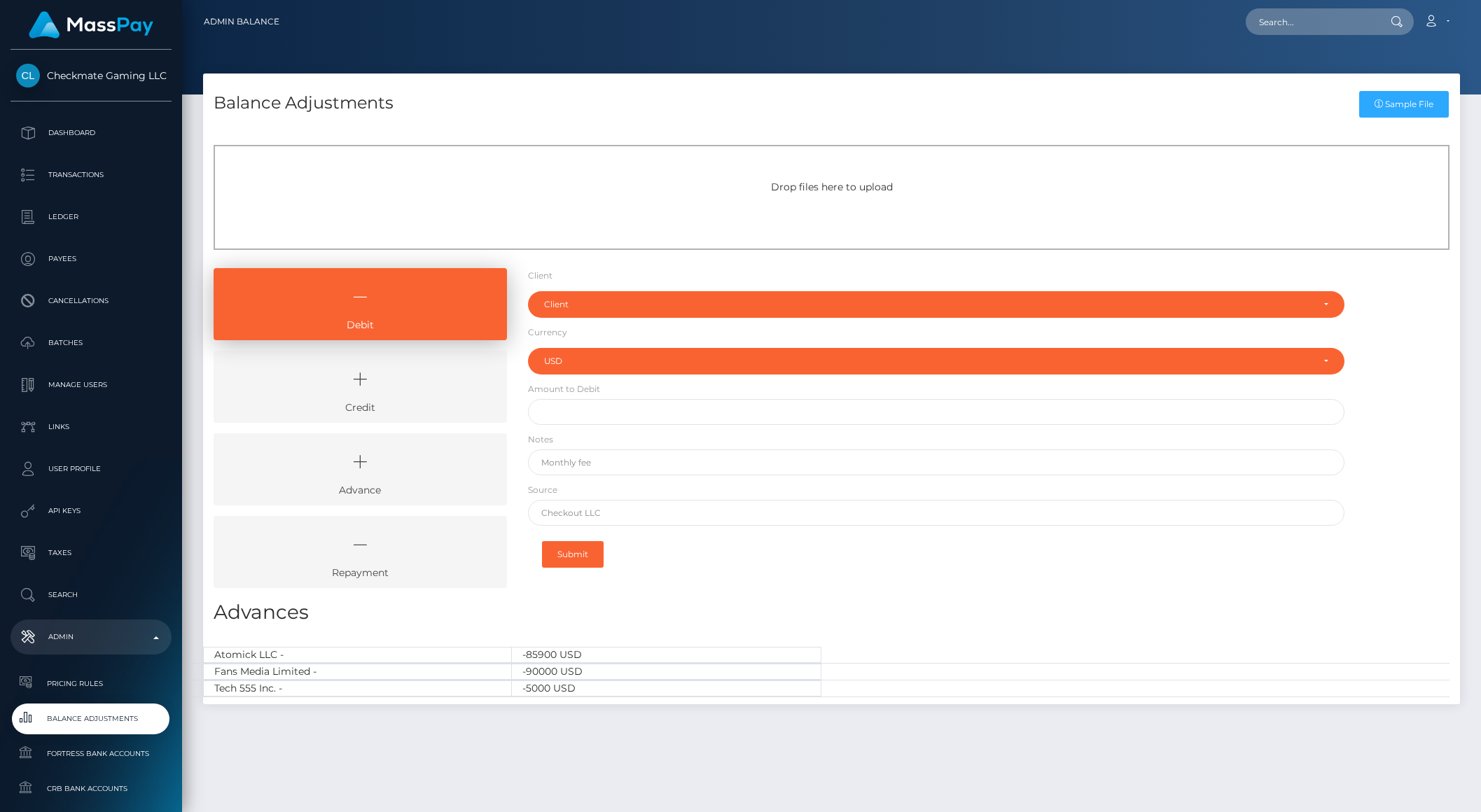
select select "USD"
click at [55, 134] on p "Dashboard" at bounding box center [91, 133] width 150 height 21
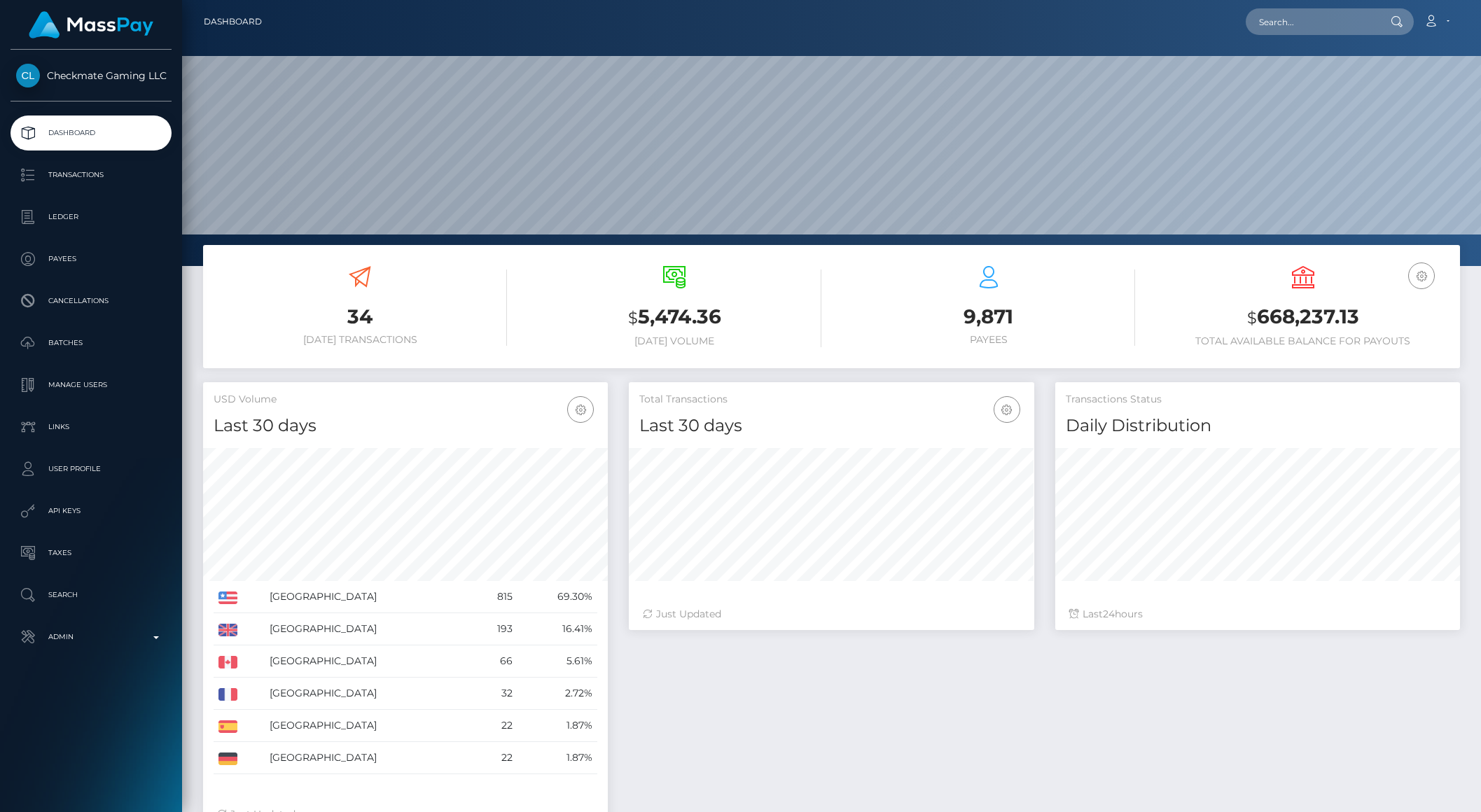
scroll to position [247, 404]
click at [133, 644] on p "Admin" at bounding box center [91, 637] width 150 height 21
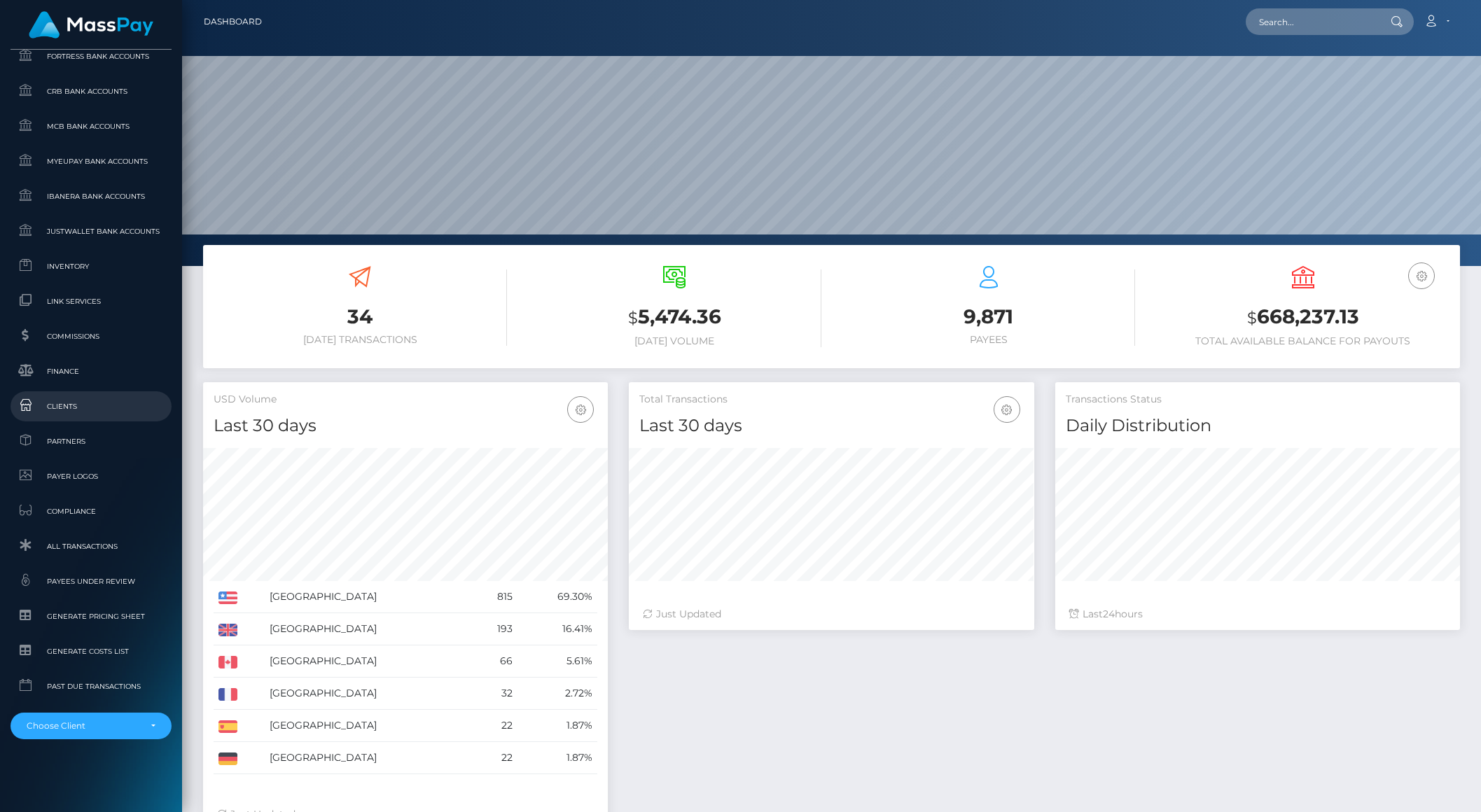
click at [65, 406] on span "Clients" at bounding box center [91, 406] width 150 height 16
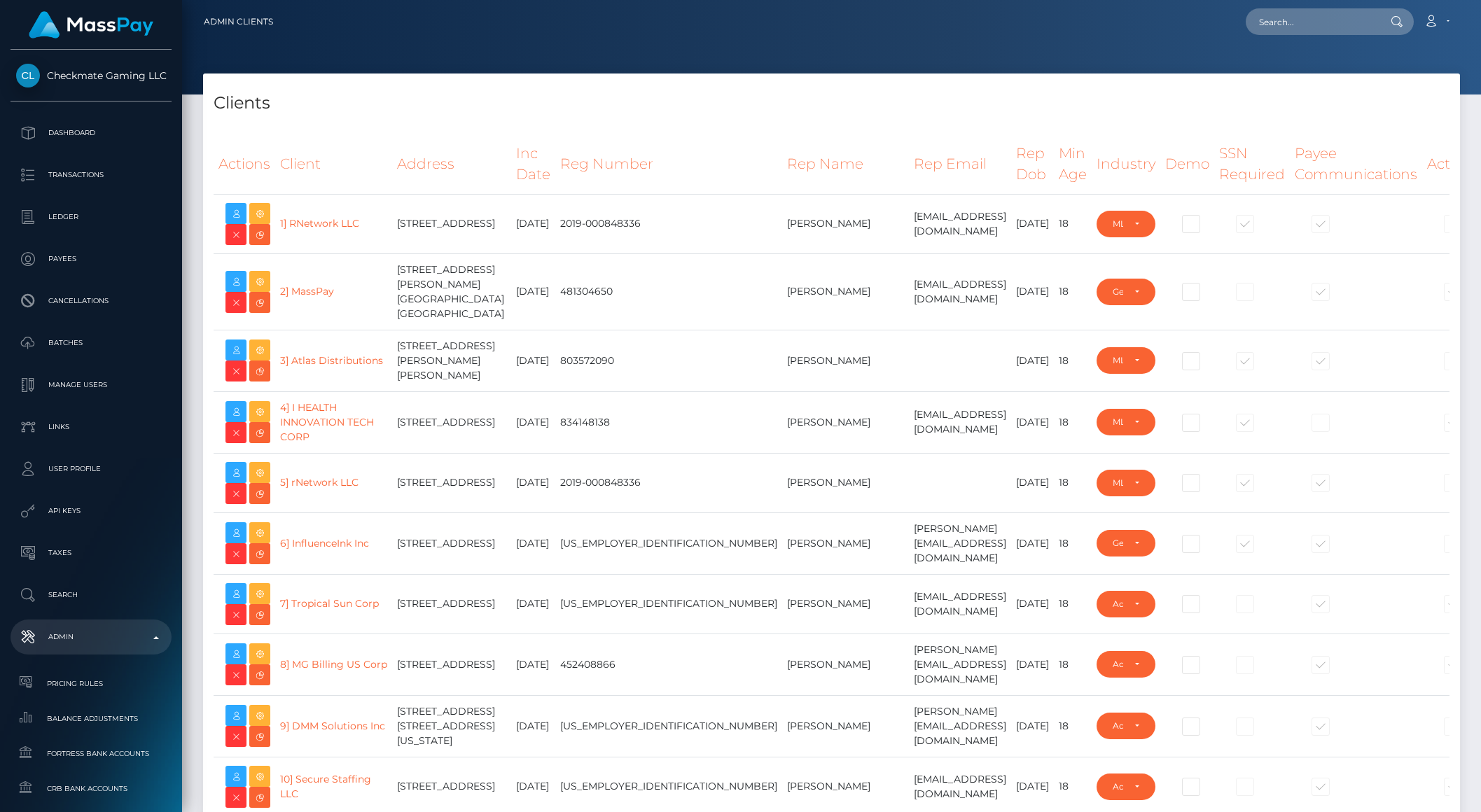
select select "223"
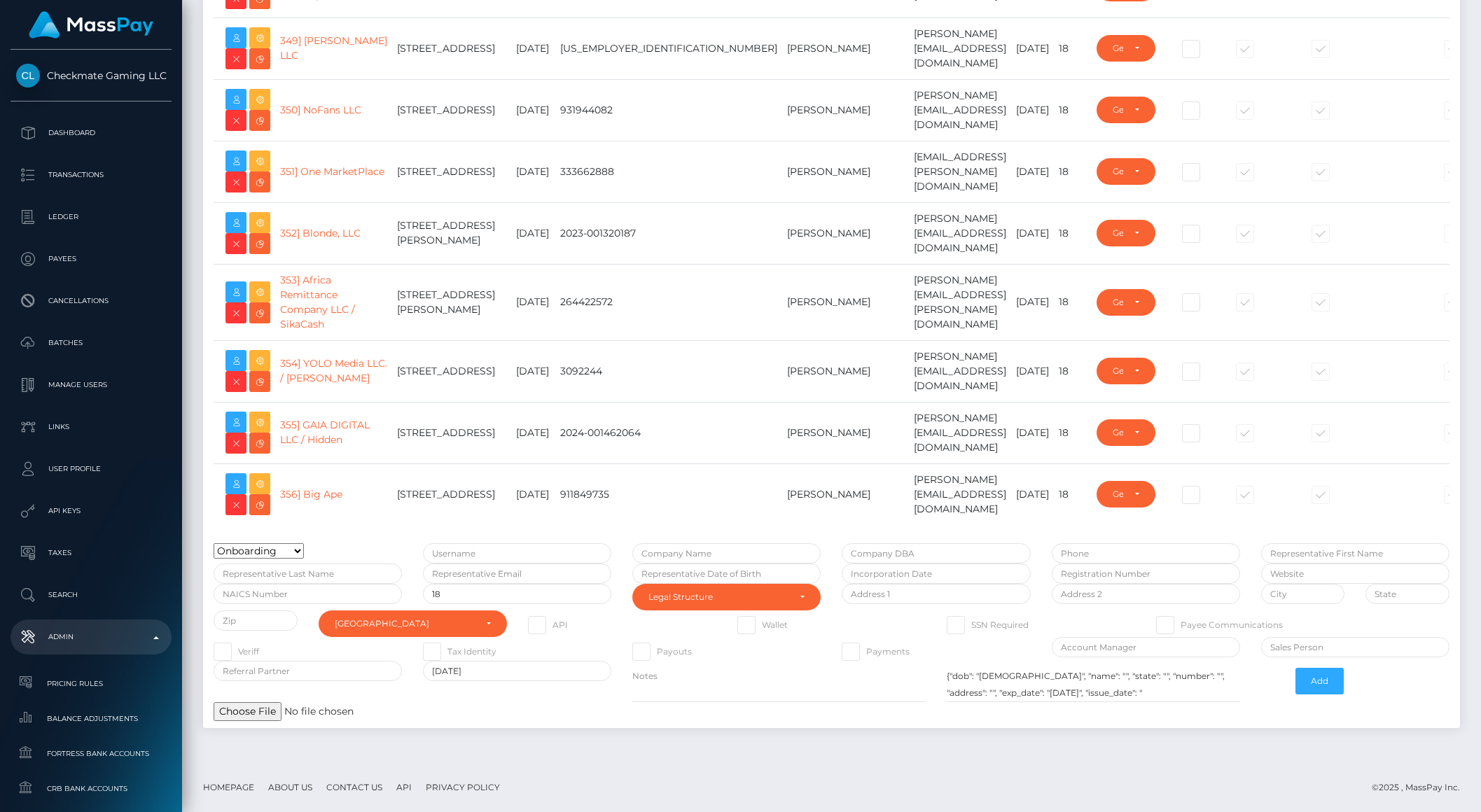
scroll to position [23791, 0]
click at [263, 476] on icon at bounding box center [260, 484] width 17 height 17
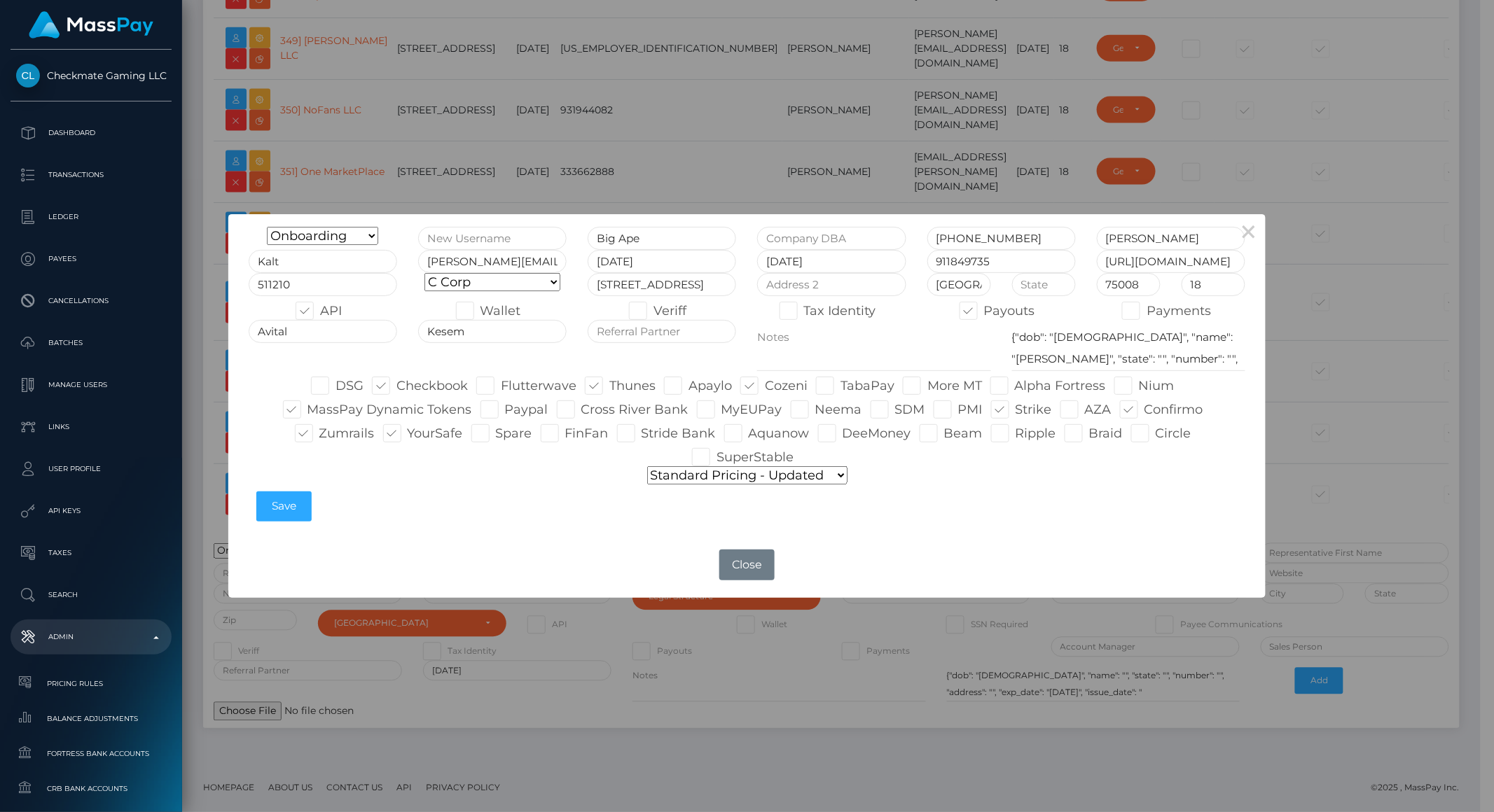
click at [748, 479] on select "Default pricing Zero Fees WowVegas Whop VSMedia Promotion Unlockt.json Tilia Th…" at bounding box center [747, 475] width 200 height 18
select select "pricing configurations/pricing config big ape"
click at [647, 466] on select "Default pricing Zero Fees WowVegas Whop VSMedia Promotion Unlockt.json Tilia Th…" at bounding box center [747, 475] width 200 height 18
click at [278, 515] on button "Save" at bounding box center [283, 507] width 55 height 30
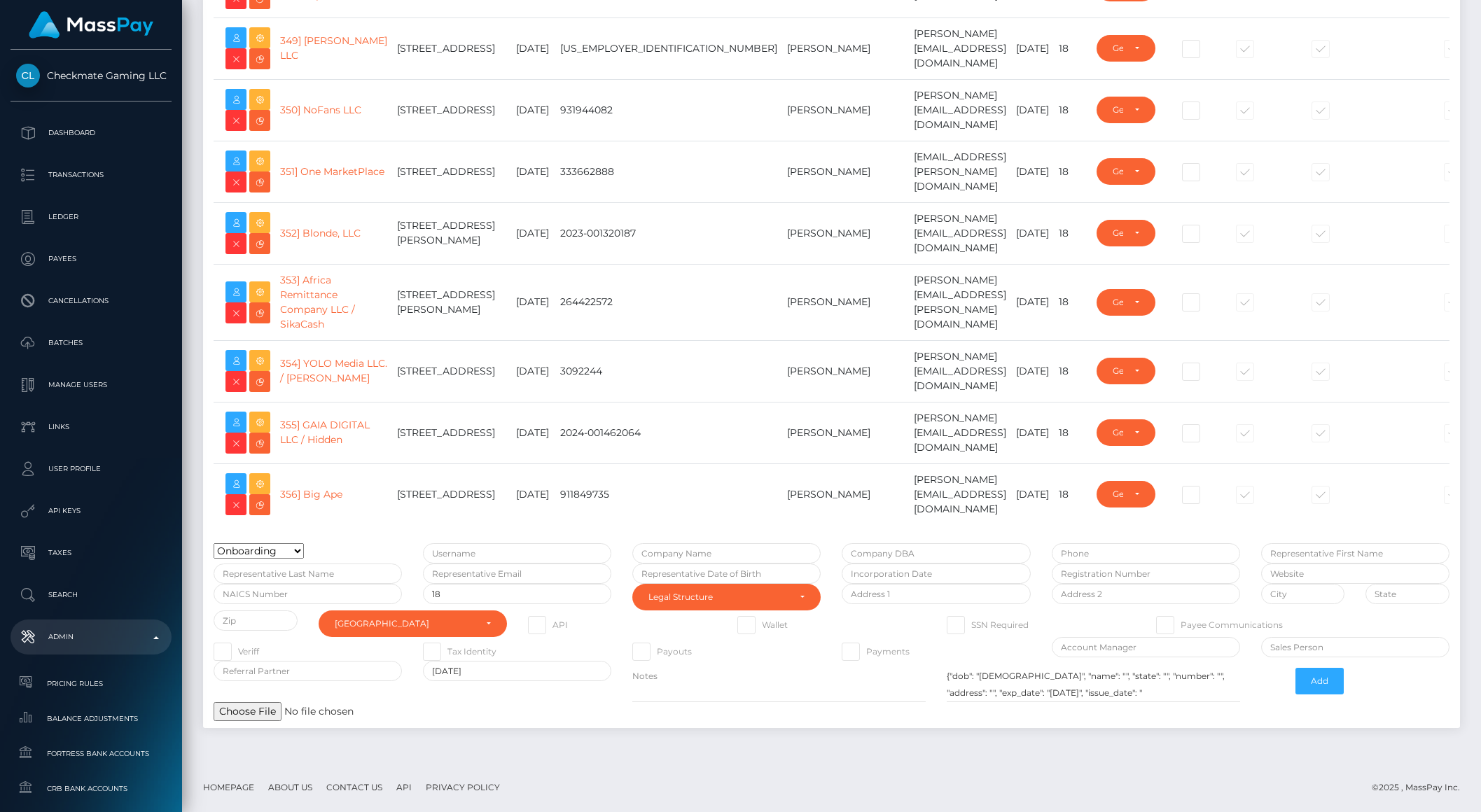
type input "brentg"
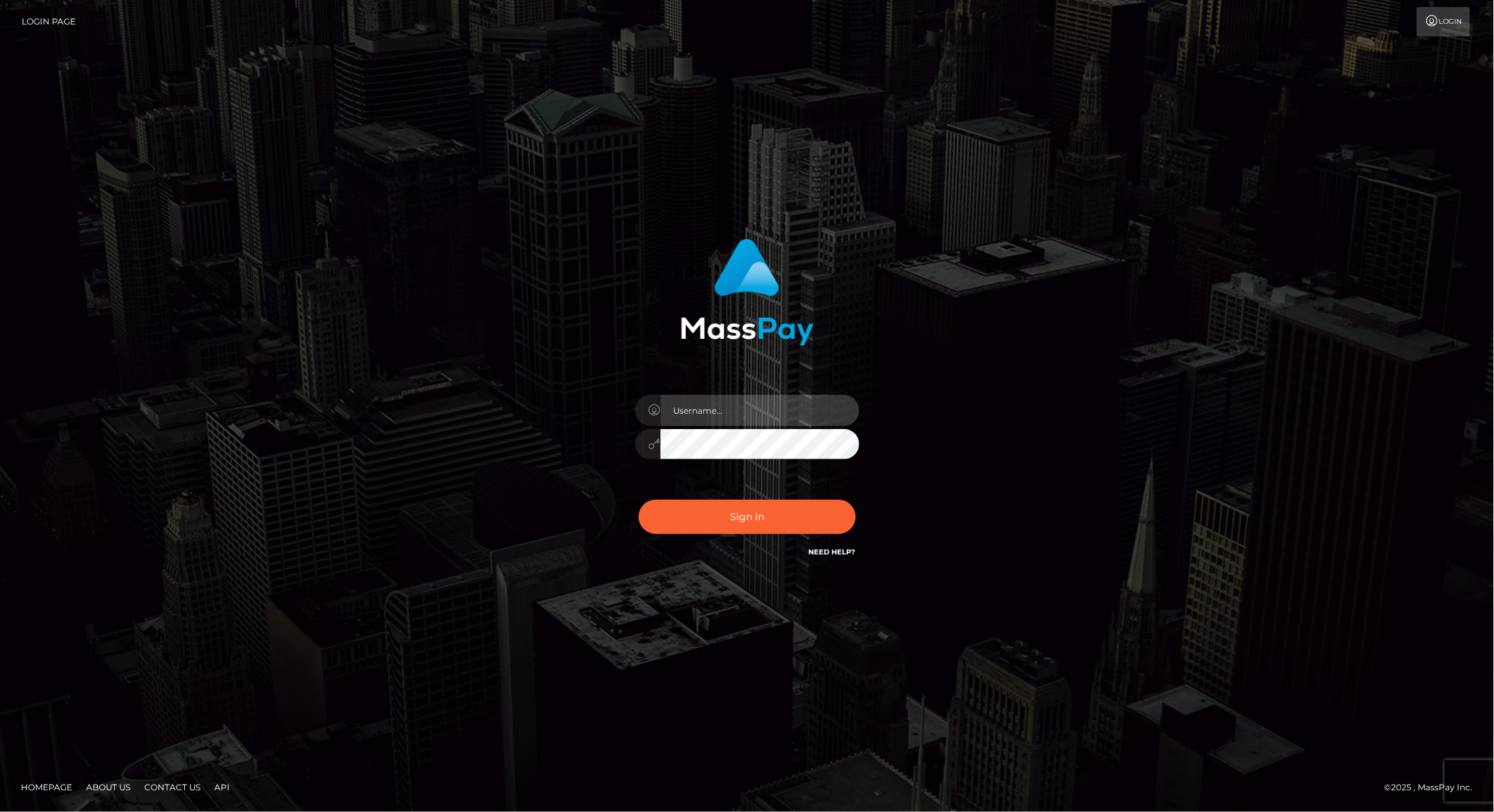
type input "brentg"
